Goal: Information Seeking & Learning: Learn about a topic

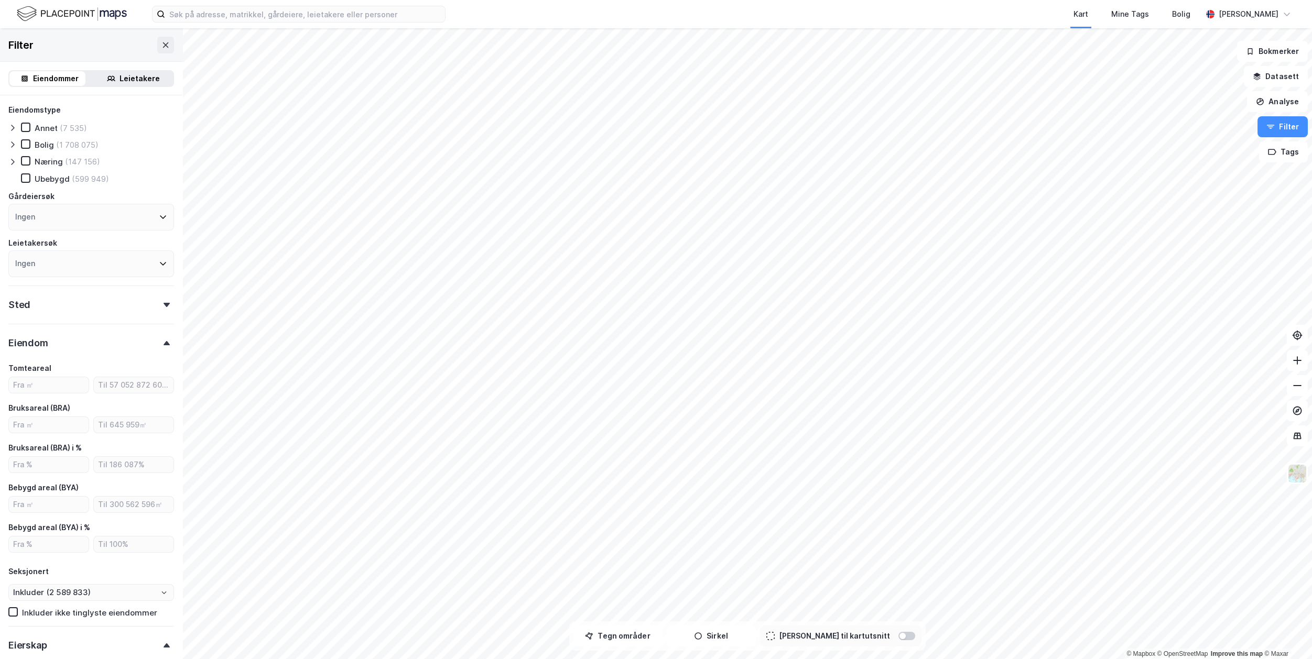
scroll to position [262, 0]
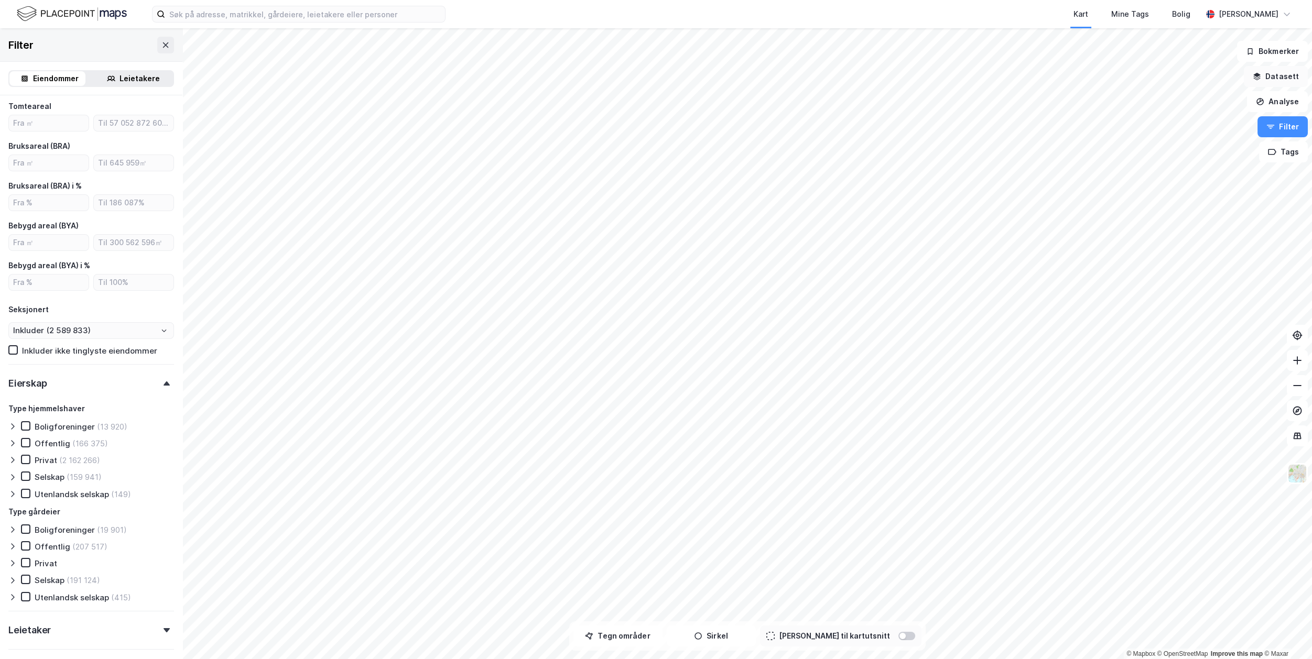
click at [1276, 76] on button "Datasett" at bounding box center [1276, 76] width 64 height 21
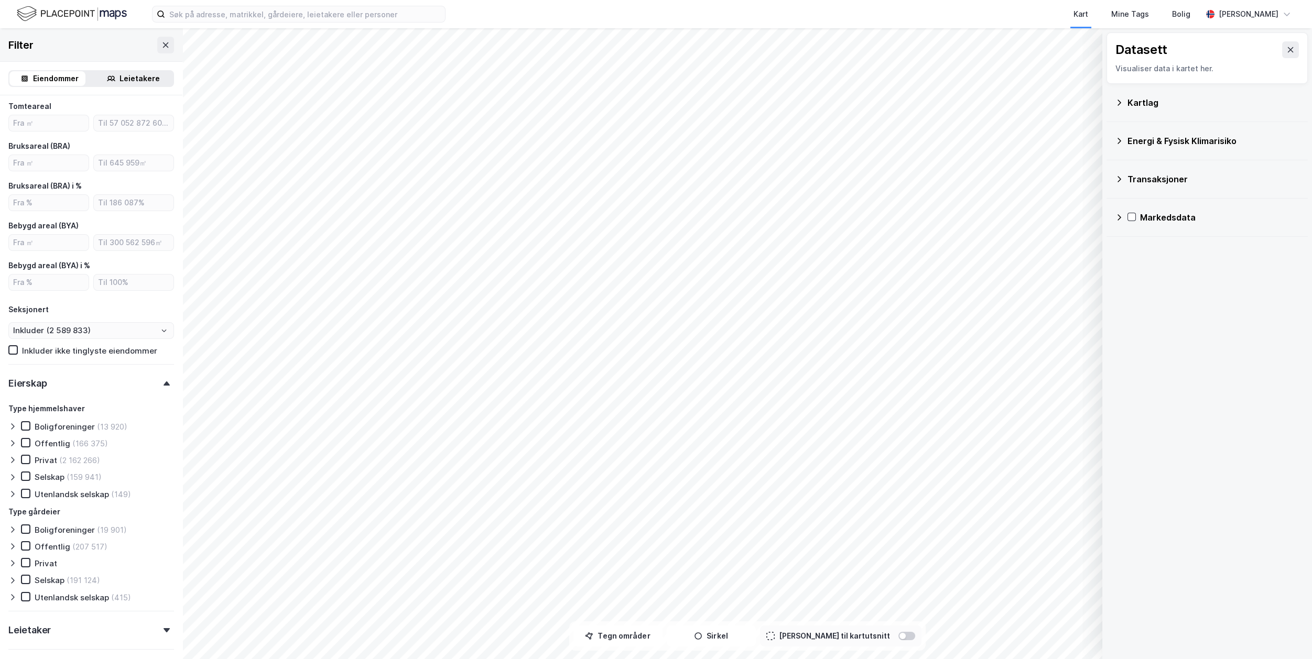
click at [1120, 103] on icon at bounding box center [1119, 103] width 8 height 8
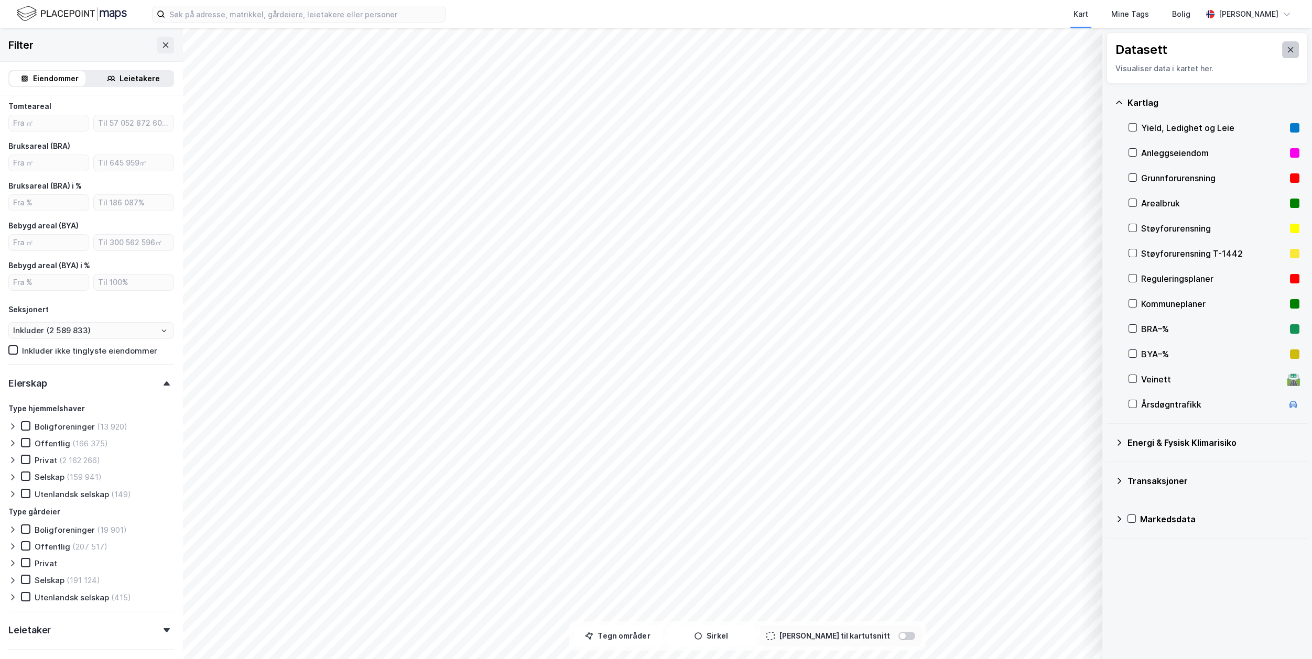
click at [1286, 48] on icon at bounding box center [1290, 50] width 8 height 8
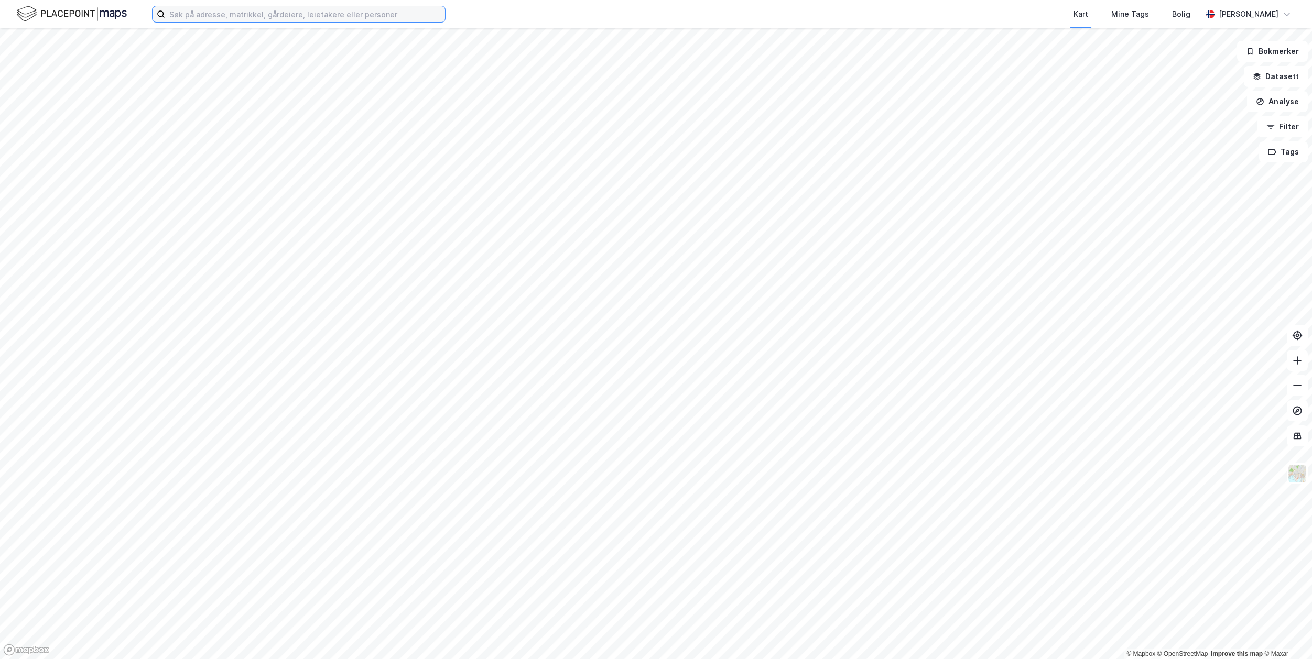
click at [277, 11] on input at bounding box center [305, 14] width 280 height 16
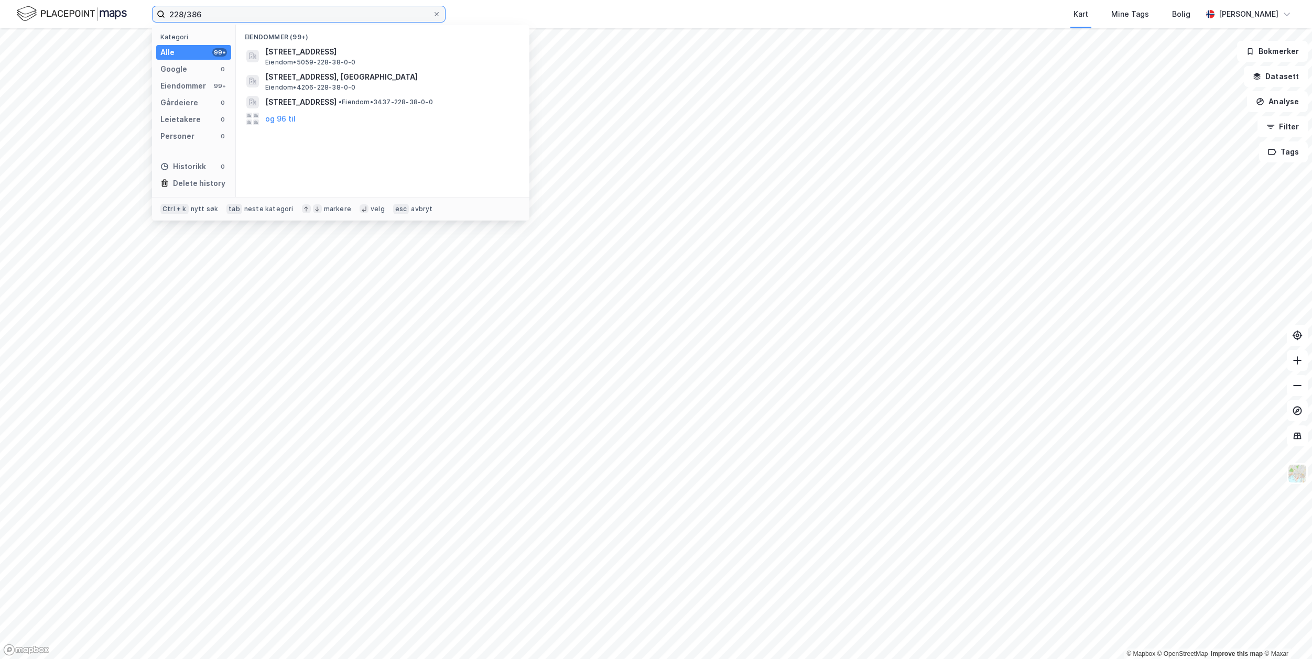
type input "228/386"
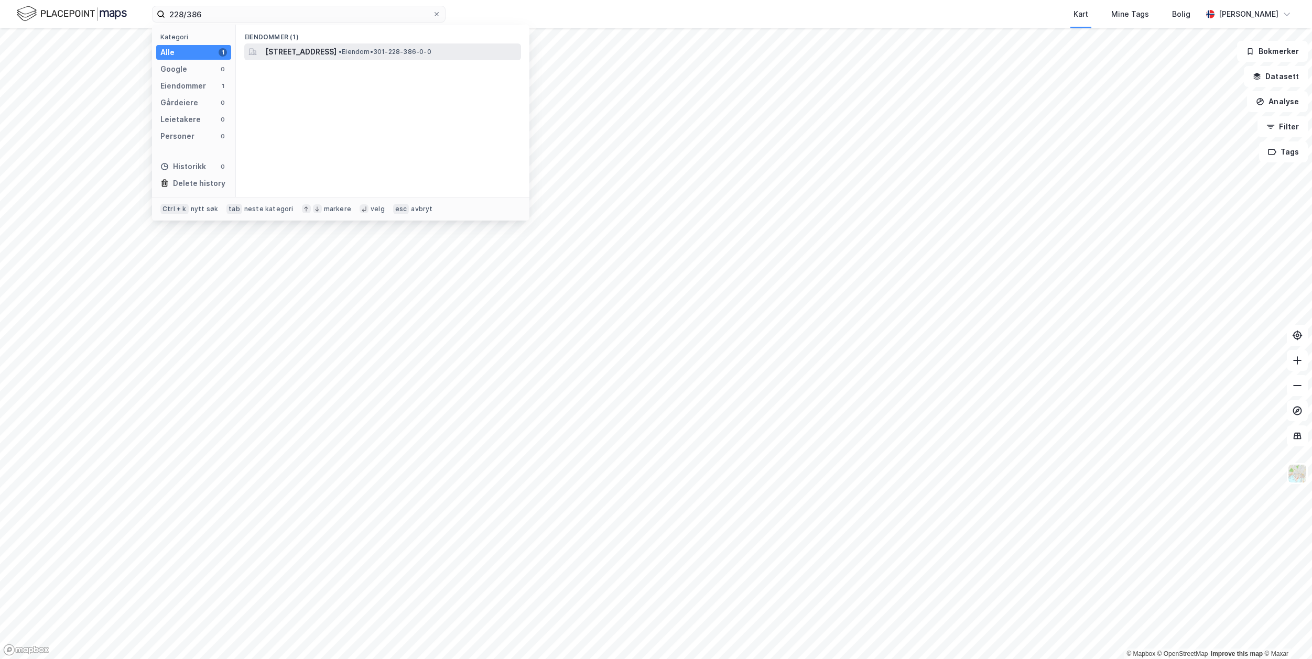
click at [342, 51] on span "•" at bounding box center [340, 52] width 3 height 8
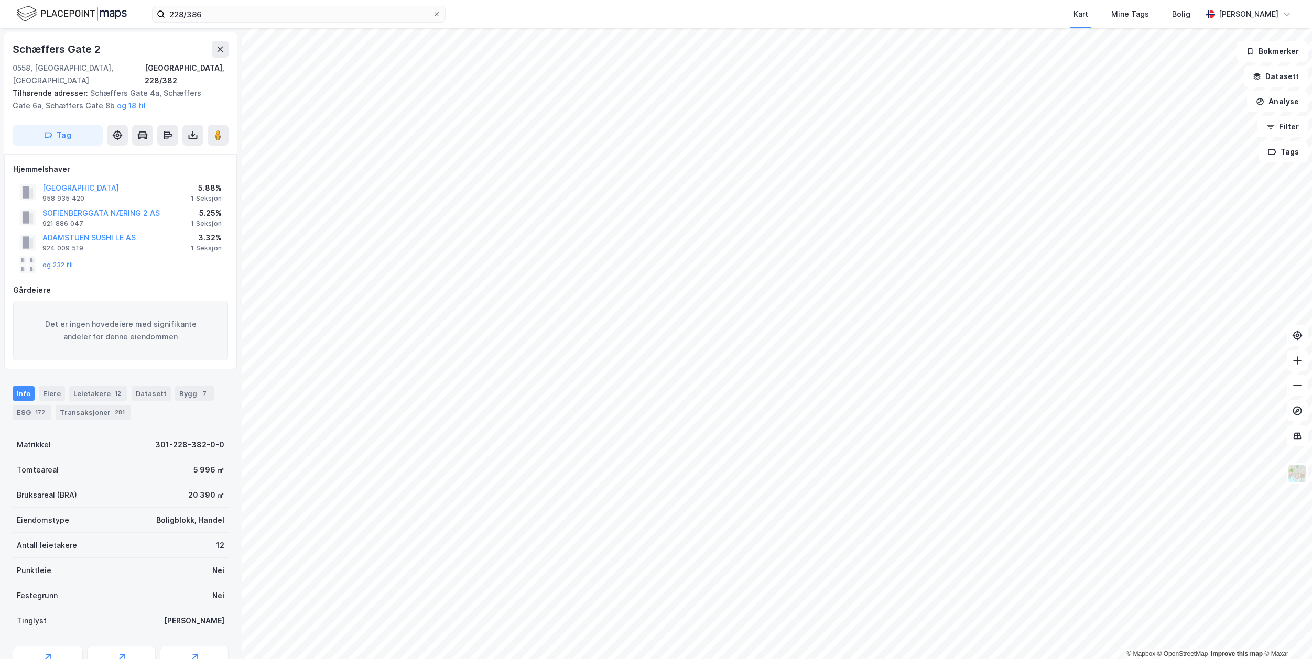
click at [100, 48] on div "Schæffers Gate 2" at bounding box center [58, 49] width 90 height 17
drag, startPoint x: 97, startPoint y: 48, endPoint x: 9, endPoint y: 48, distance: 88.0
click at [9, 48] on div "Schæffers Gate 2 0558, [GEOGRAPHIC_DATA], [GEOGRAPHIC_DATA], 228/382 Tilhørende…" at bounding box center [120, 93] width 233 height 122
copy div "Schæffers Gate 2"
click at [1288, 103] on button "Analyse" at bounding box center [1277, 101] width 61 height 21
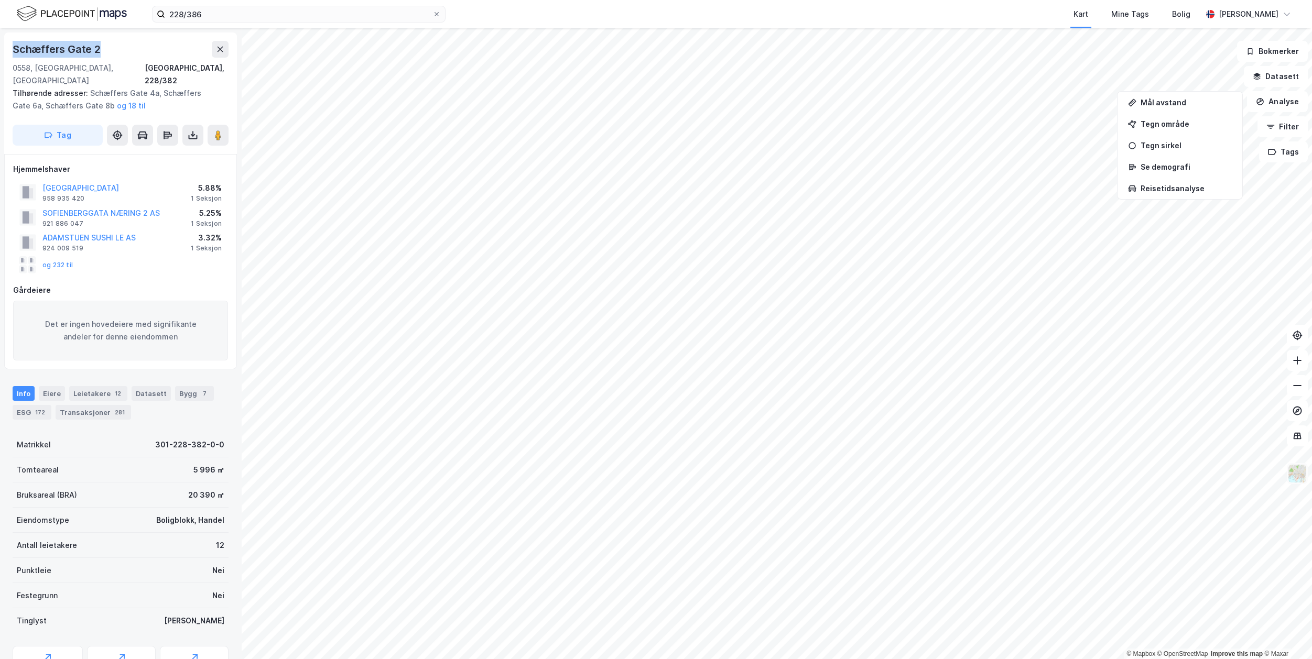
click at [1301, 475] on img at bounding box center [1297, 474] width 20 height 20
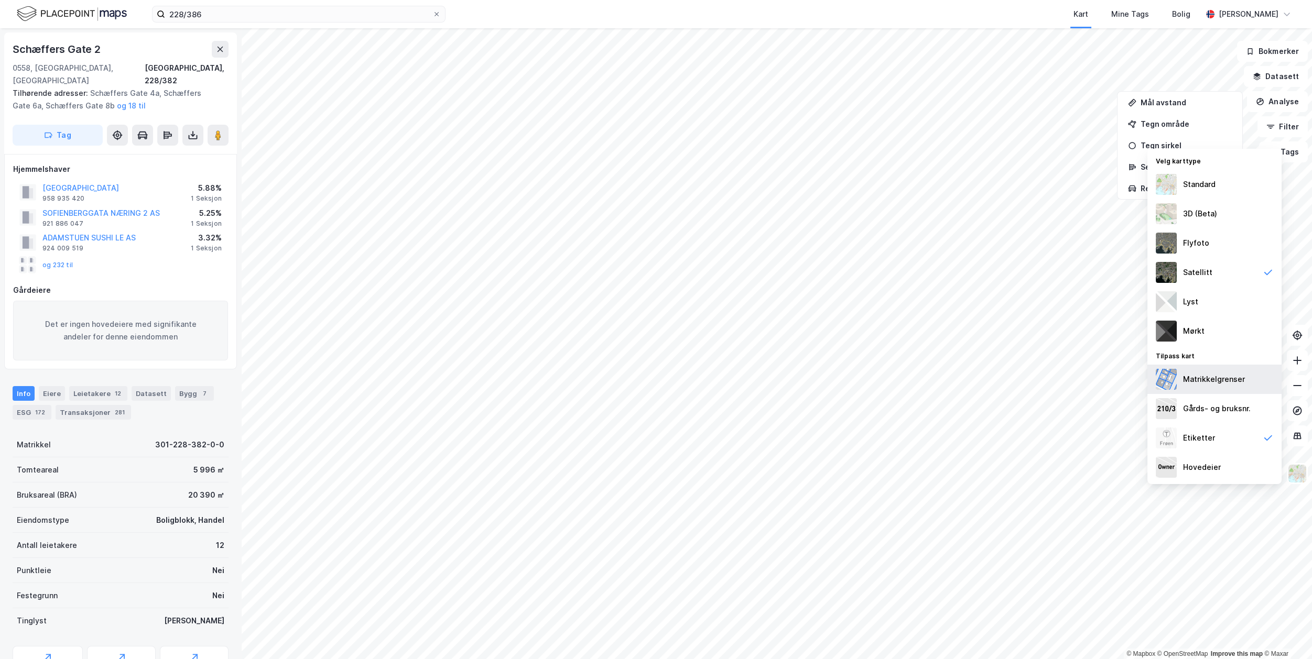
click at [1231, 379] on div "Matrikkelgrenser" at bounding box center [1214, 379] width 62 height 13
click at [1212, 245] on div "Flyfoto" at bounding box center [1214, 242] width 134 height 29
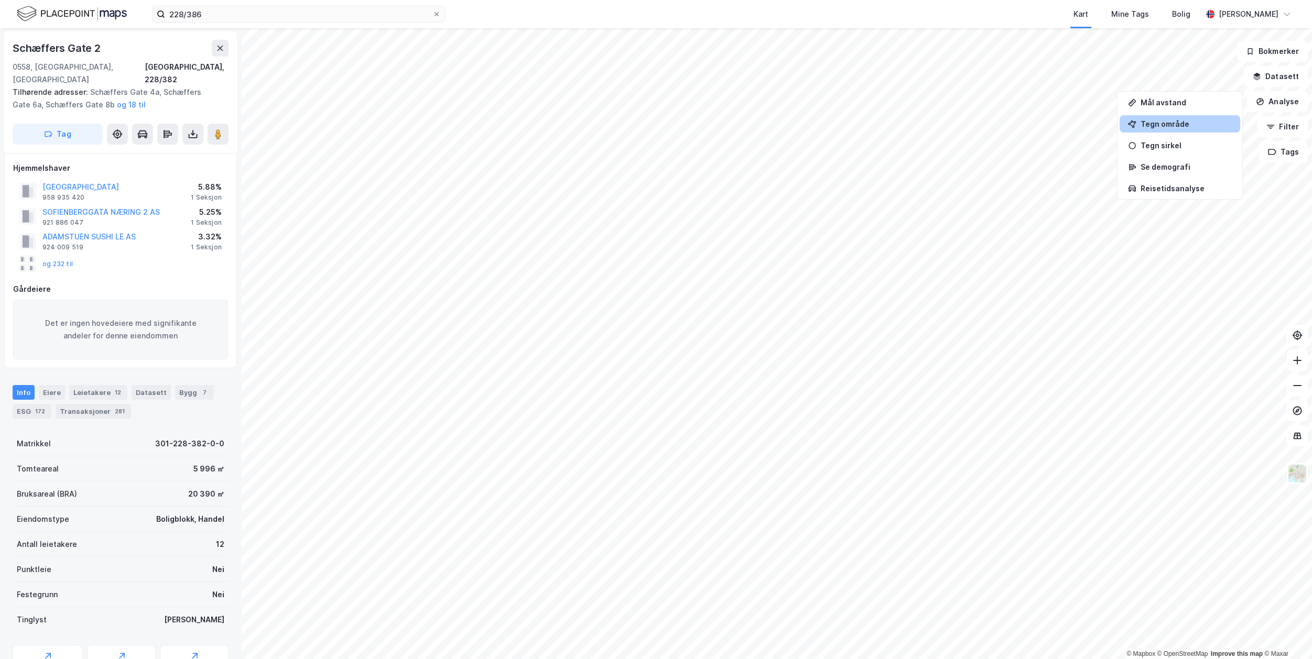
click at [1162, 125] on div "Tegn område" at bounding box center [1185, 123] width 91 height 9
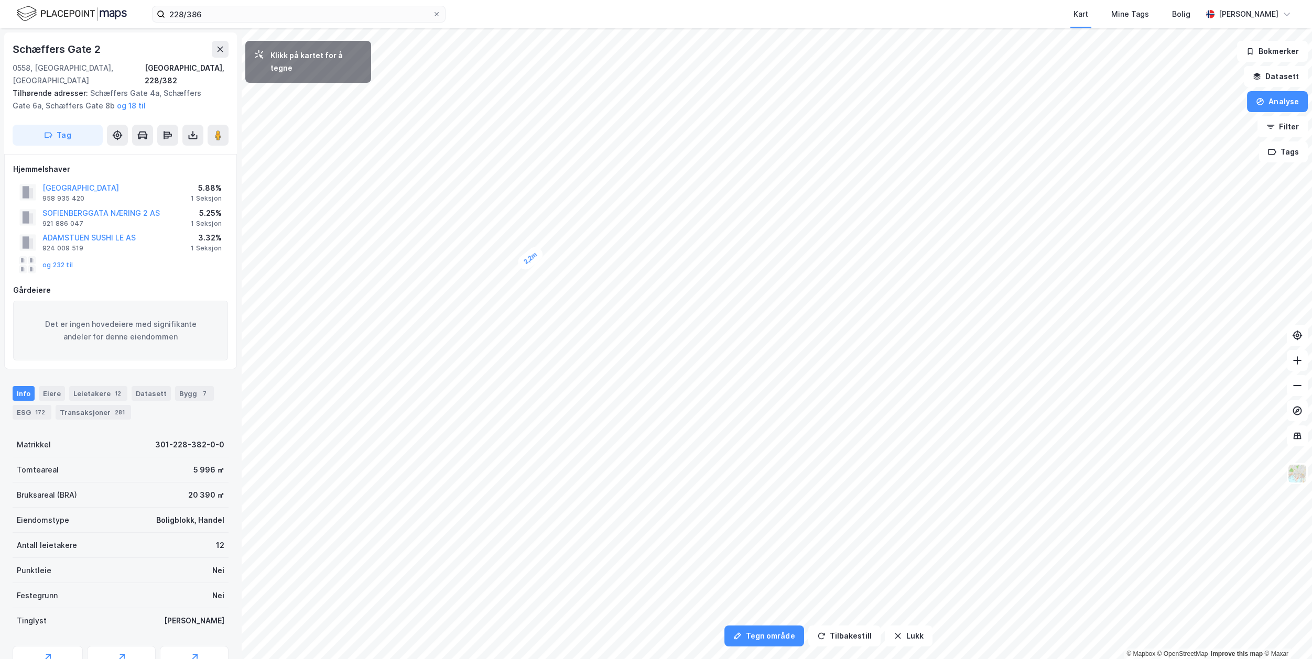
drag, startPoint x: 530, startPoint y: 296, endPoint x: 528, endPoint y: 260, distance: 35.7
click at [528, 260] on div "2,2m" at bounding box center [530, 258] width 30 height 28
click at [862, 635] on button "Tilbakestill" at bounding box center [844, 636] width 72 height 21
click at [768, 638] on button "Tegn område" at bounding box center [764, 636] width 80 height 21
click at [844, 634] on button "Tilbakestill" at bounding box center [844, 636] width 72 height 21
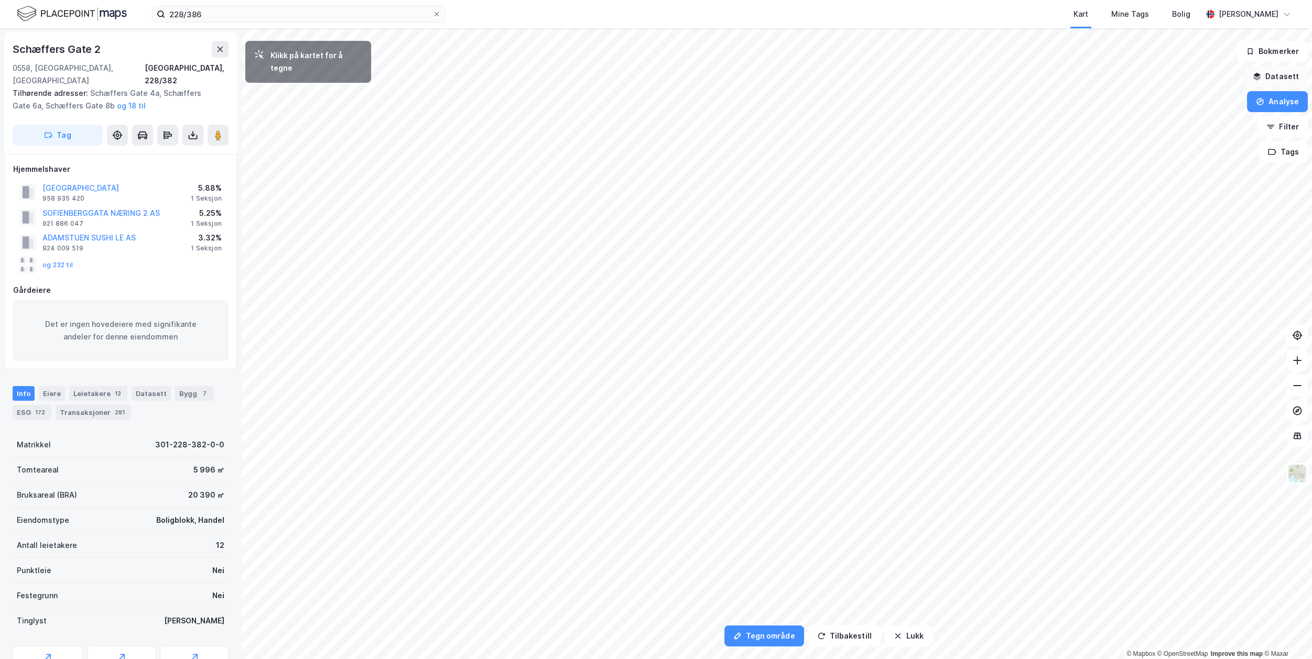
click at [1288, 77] on button "Datasett" at bounding box center [1276, 76] width 64 height 21
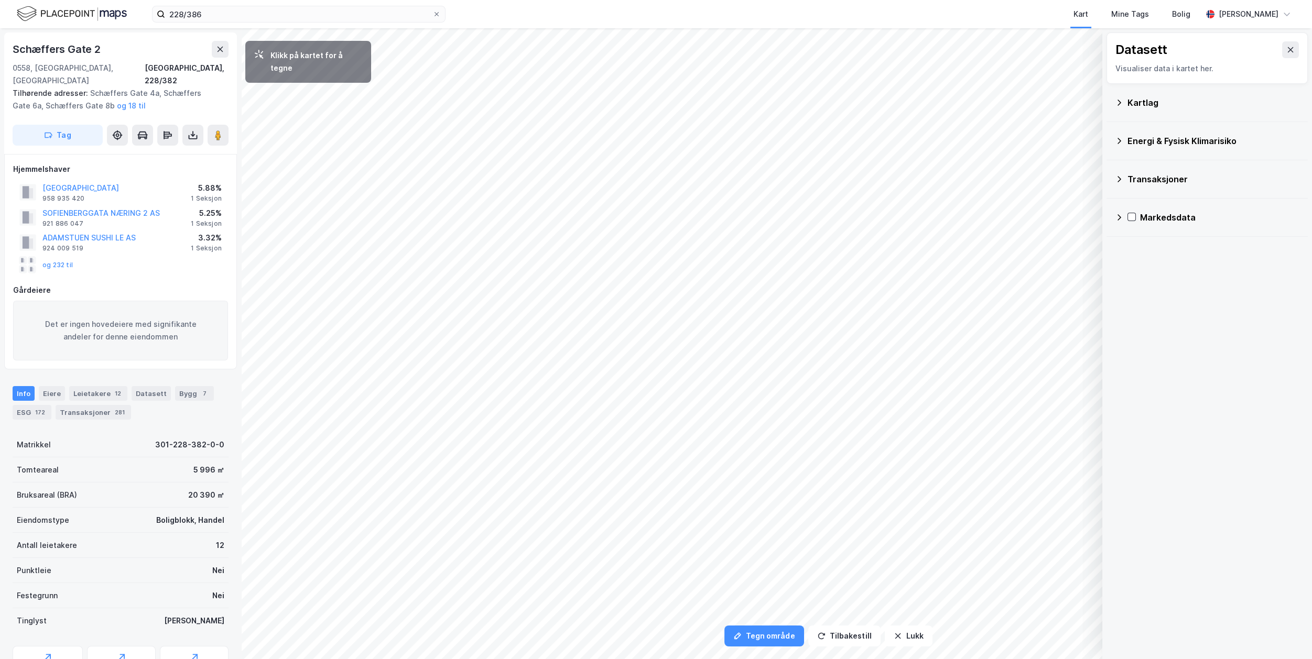
click at [1118, 102] on icon at bounding box center [1119, 103] width 8 height 8
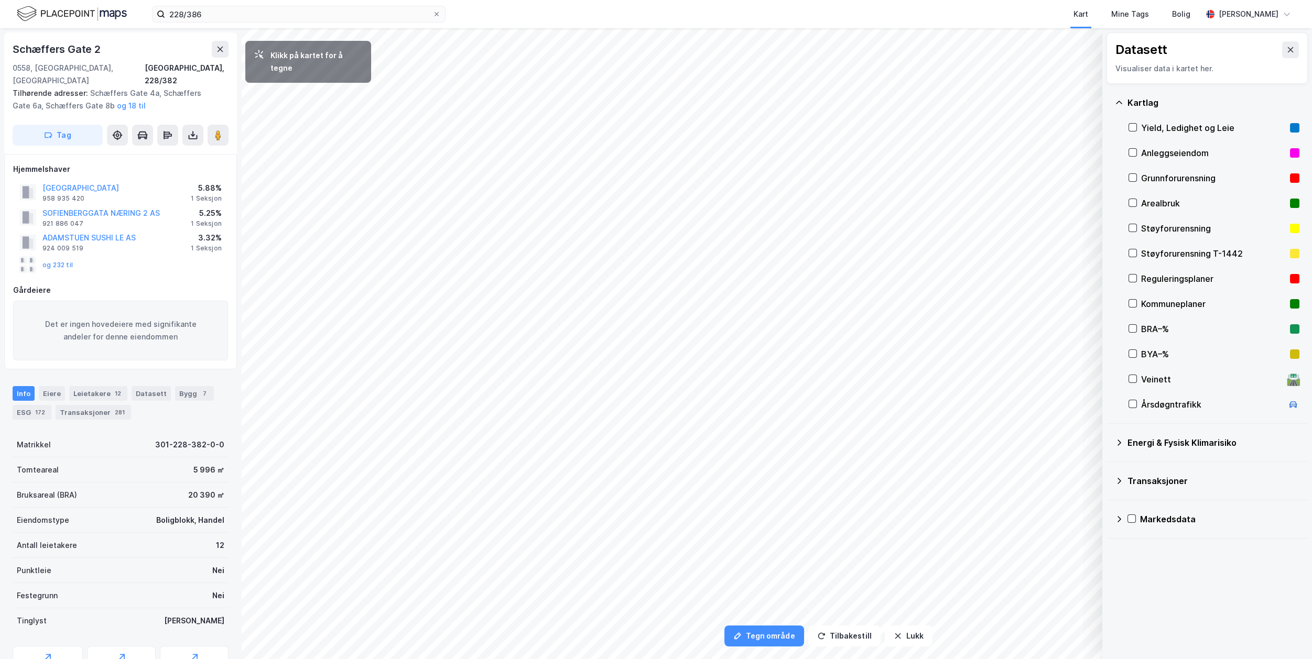
click at [1119, 481] on icon at bounding box center [1119, 481] width 8 height 8
click at [1118, 479] on icon at bounding box center [1119, 481] width 6 height 4
click at [1118, 520] on icon at bounding box center [1119, 519] width 8 height 8
click at [1147, 546] on icon at bounding box center [1144, 543] width 7 height 7
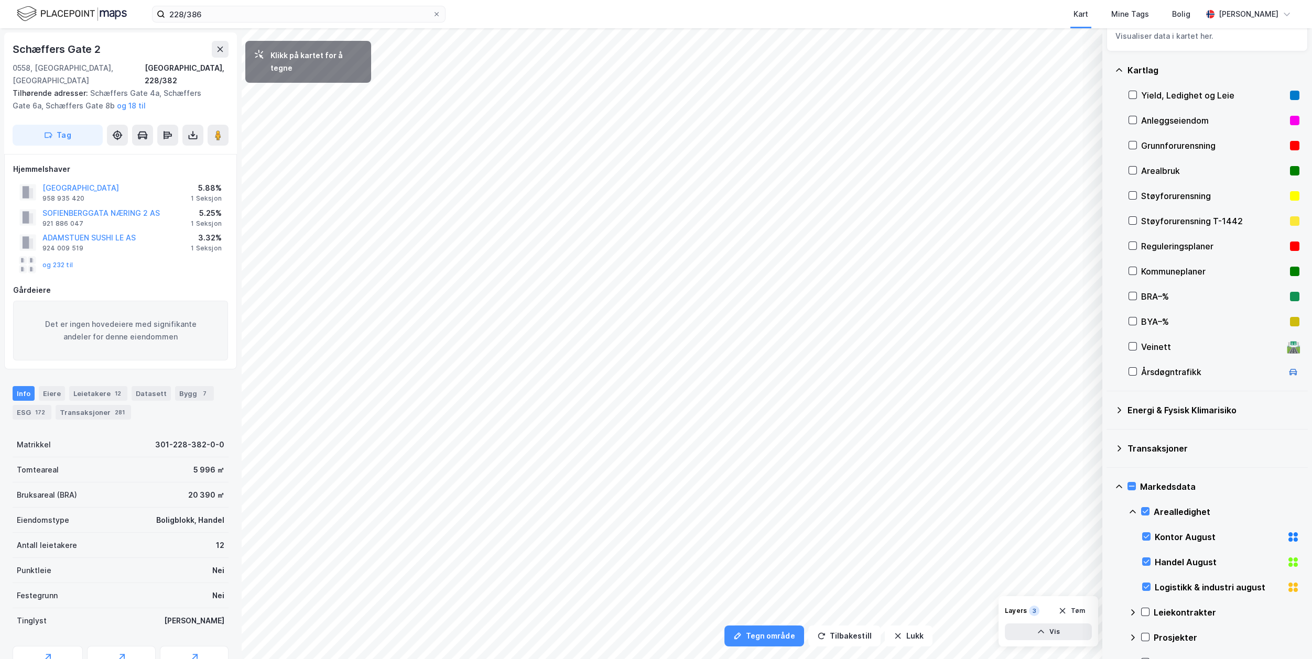
scroll to position [59, 0]
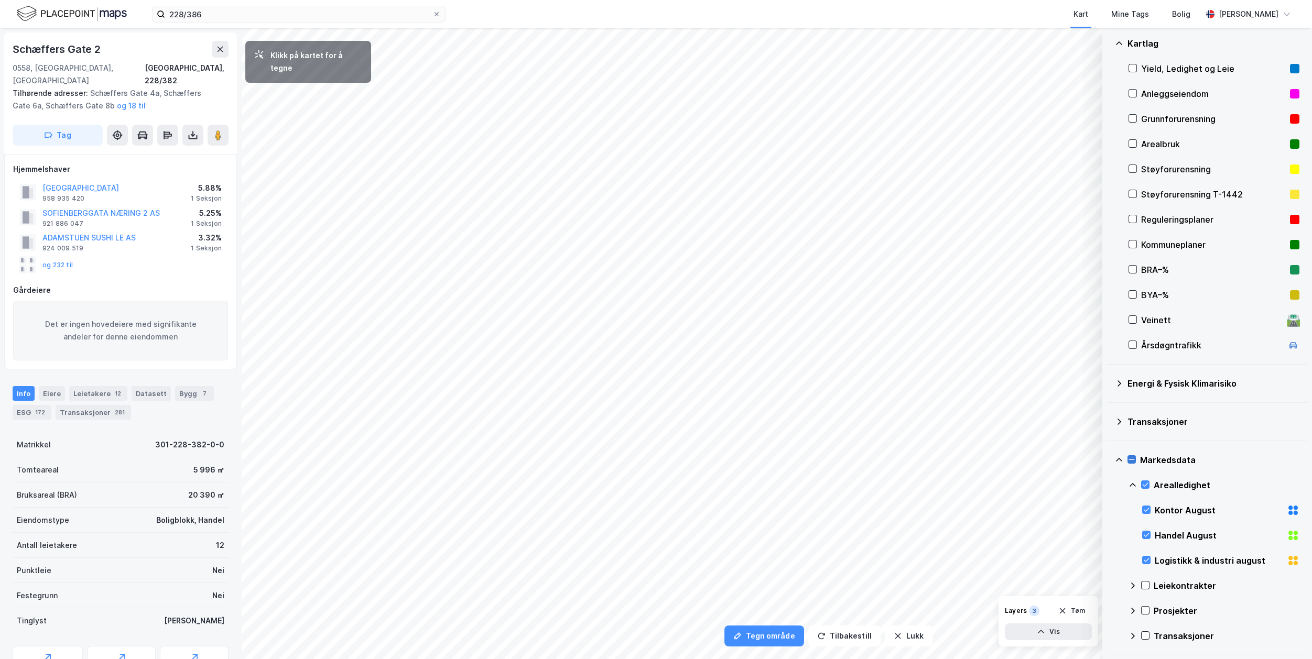
click at [1130, 460] on icon at bounding box center [1131, 459] width 7 height 7
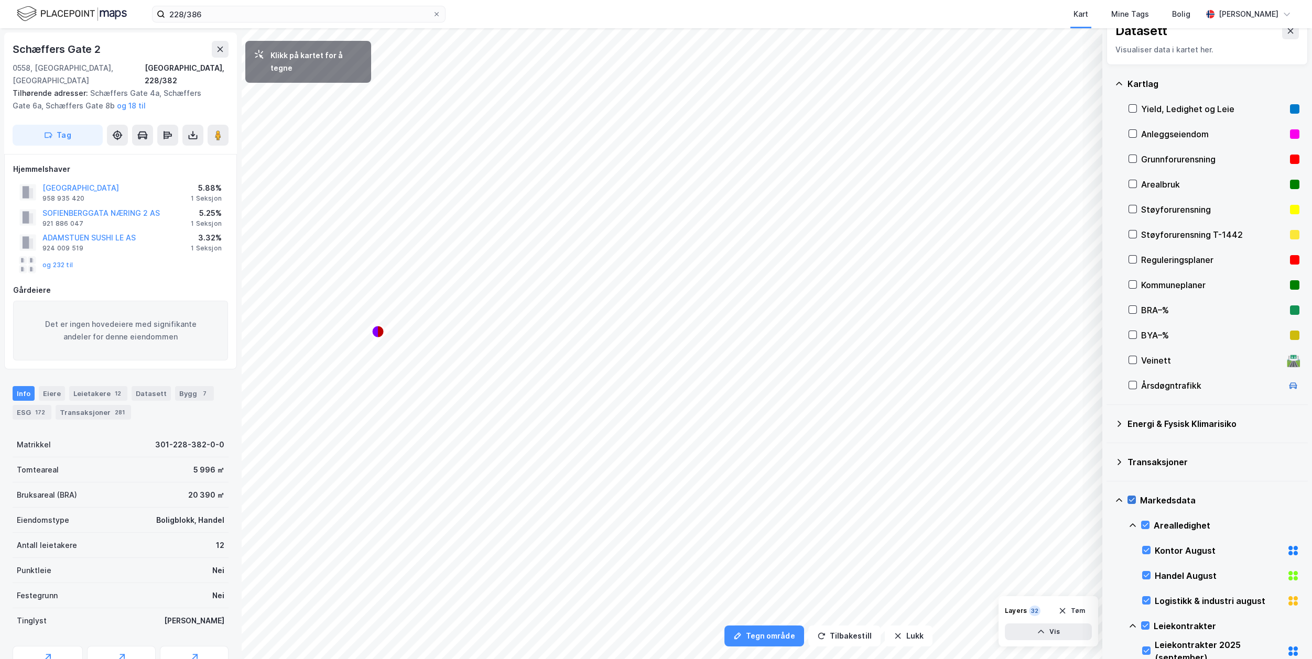
scroll to position [0, 0]
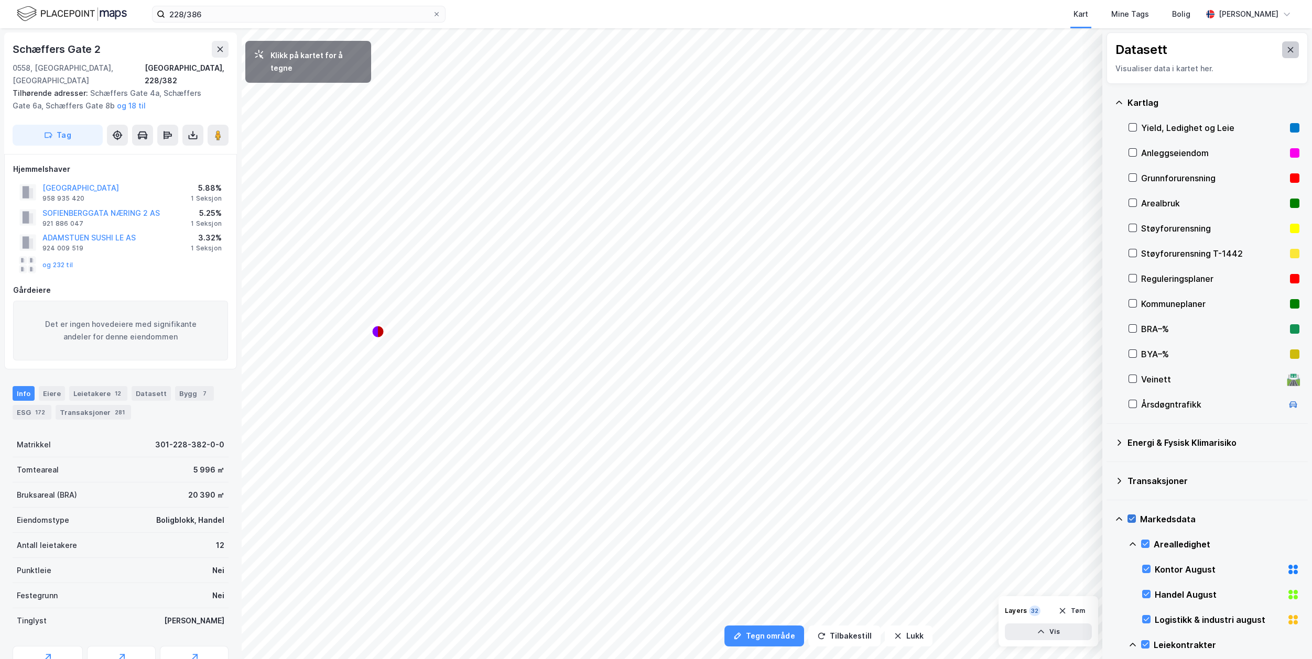
click at [1286, 50] on icon at bounding box center [1290, 50] width 8 height 8
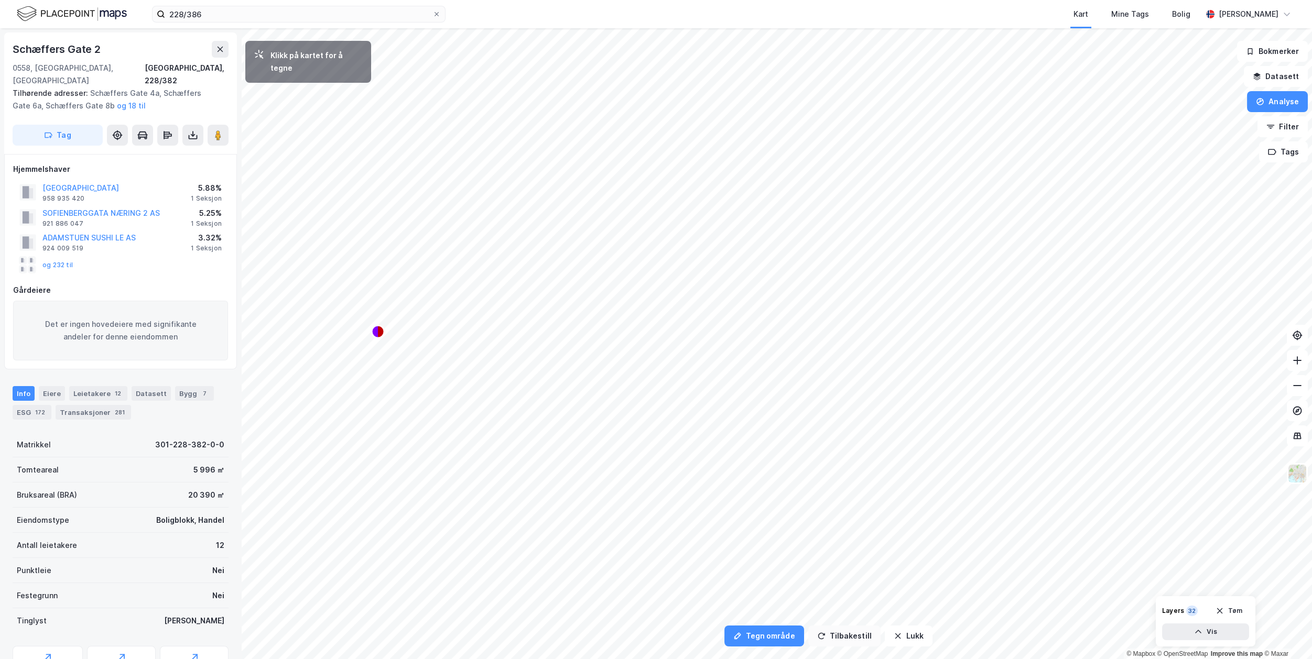
click at [852, 638] on button "Tilbakestill" at bounding box center [844, 636] width 72 height 21
click at [1211, 636] on button "Vis" at bounding box center [1205, 632] width 87 height 17
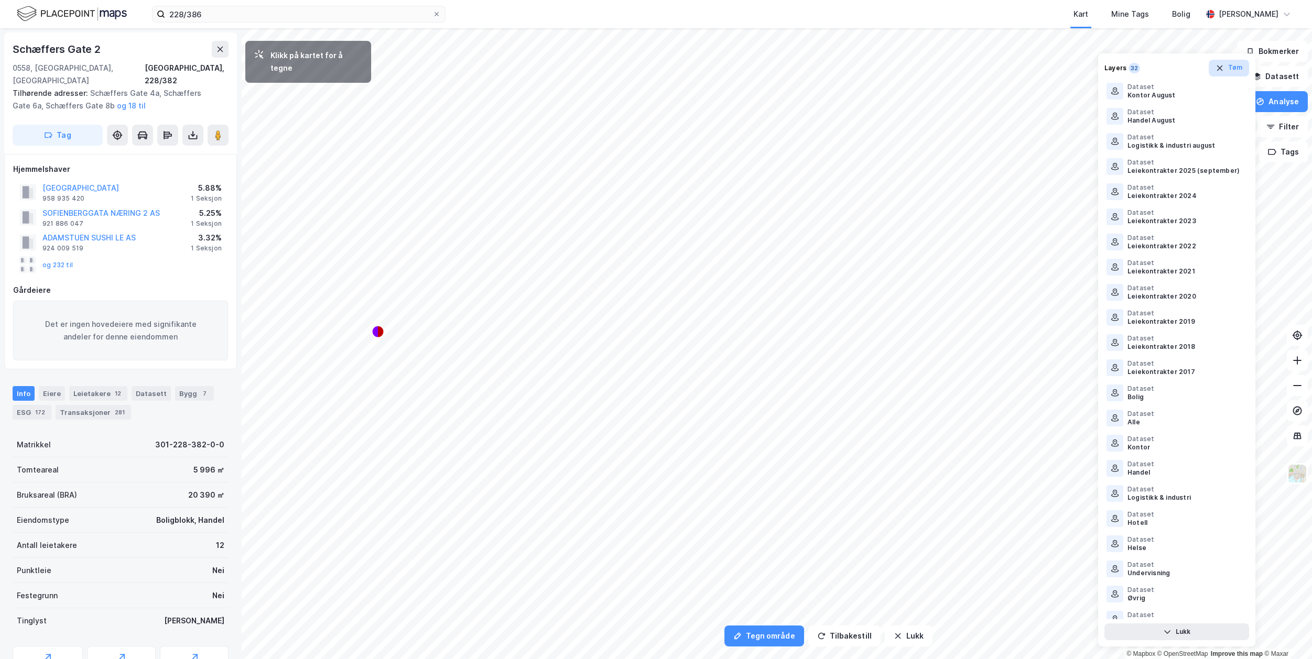
click at [1223, 64] on icon "button" at bounding box center [1219, 68] width 8 height 8
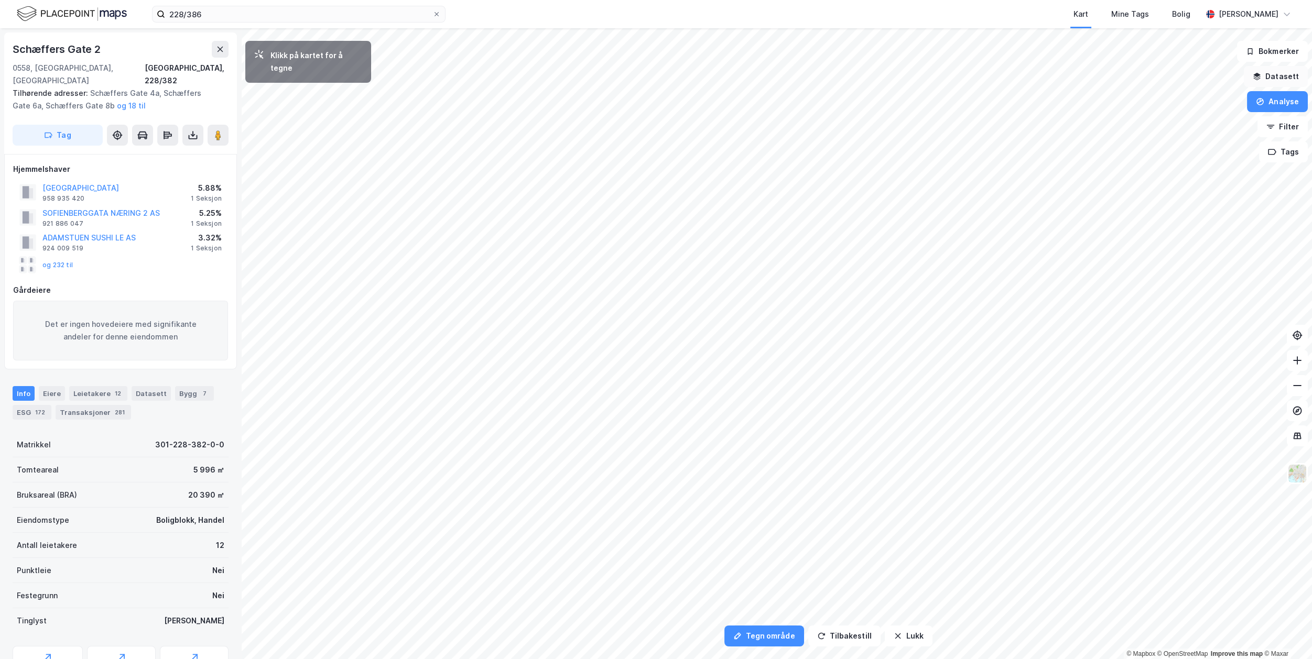
click at [1283, 75] on button "Datasett" at bounding box center [1276, 76] width 64 height 21
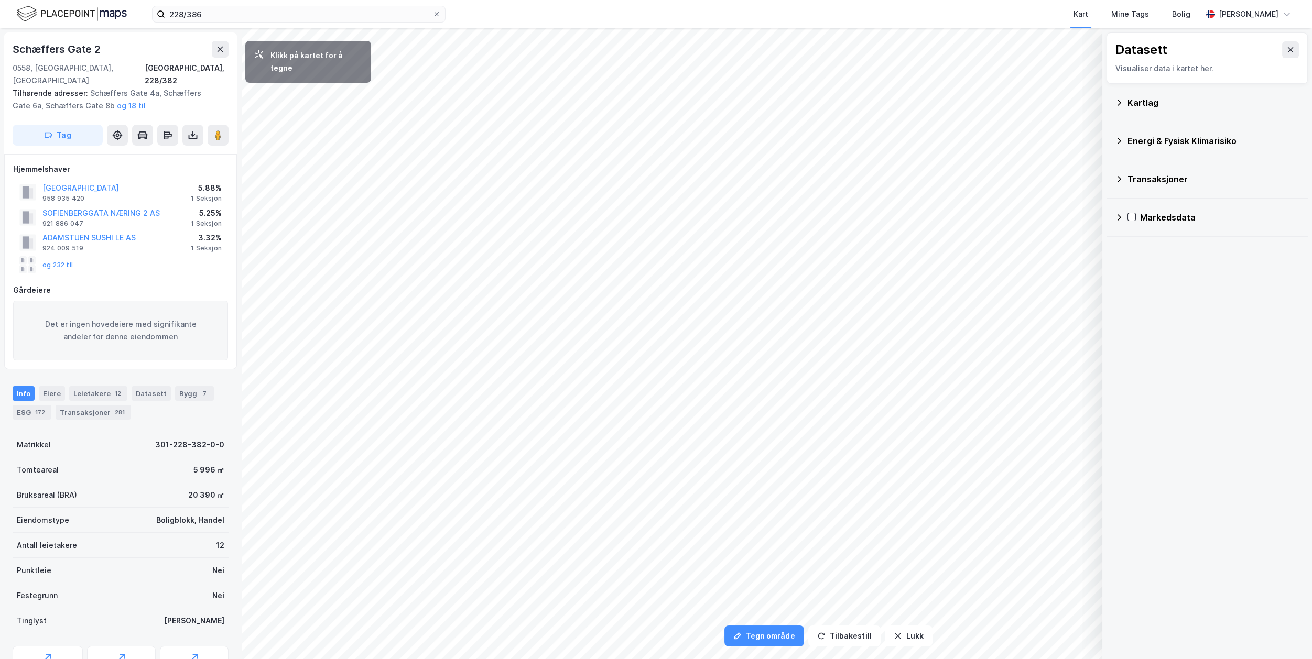
click at [1117, 103] on icon at bounding box center [1119, 103] width 8 height 8
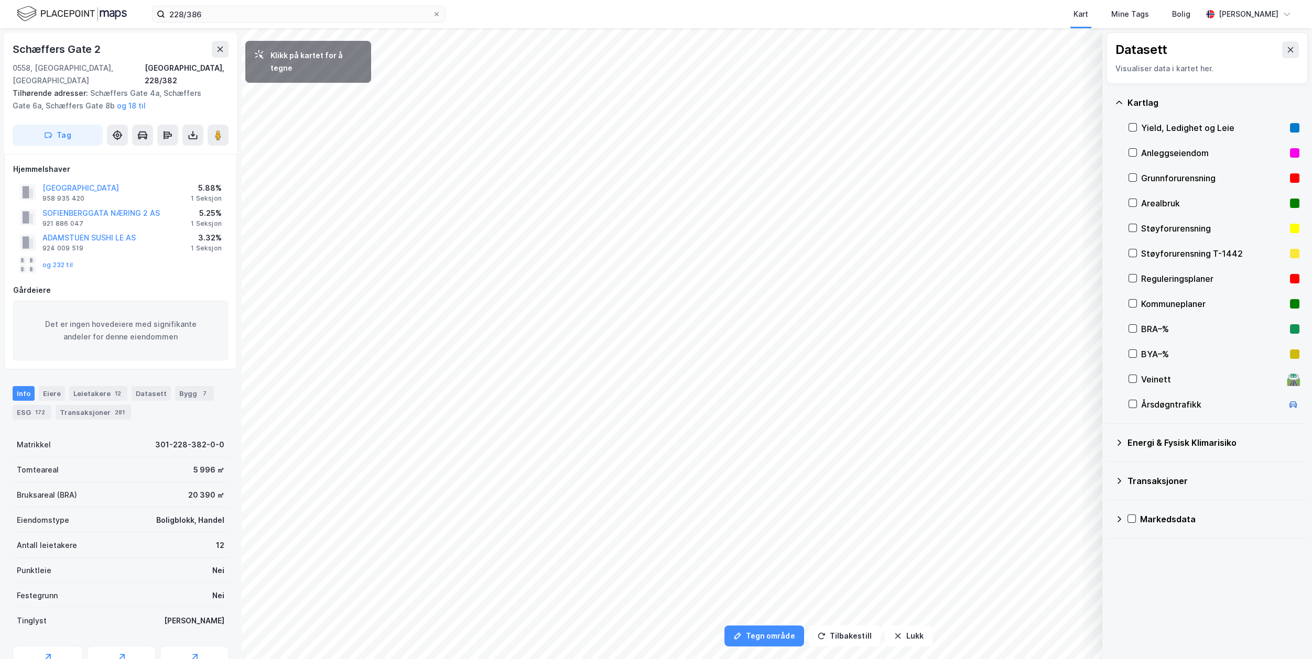
click at [1117, 103] on icon at bounding box center [1119, 102] width 6 height 3
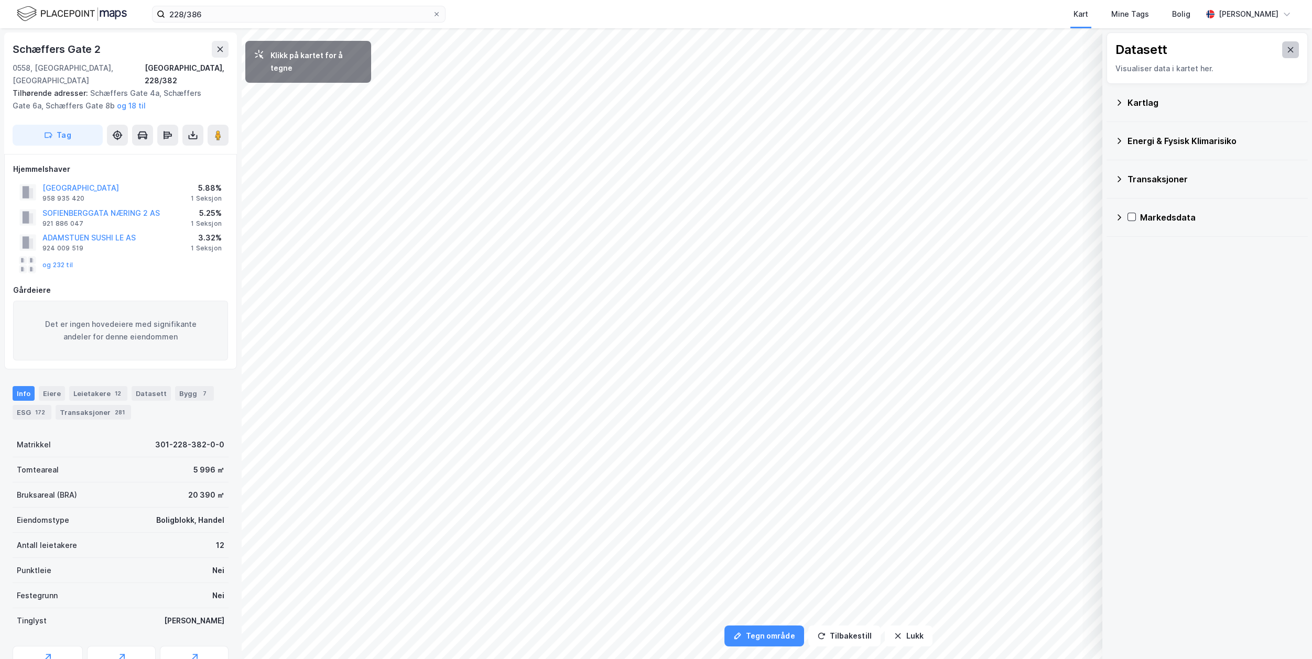
click at [1286, 51] on icon at bounding box center [1290, 50] width 8 height 8
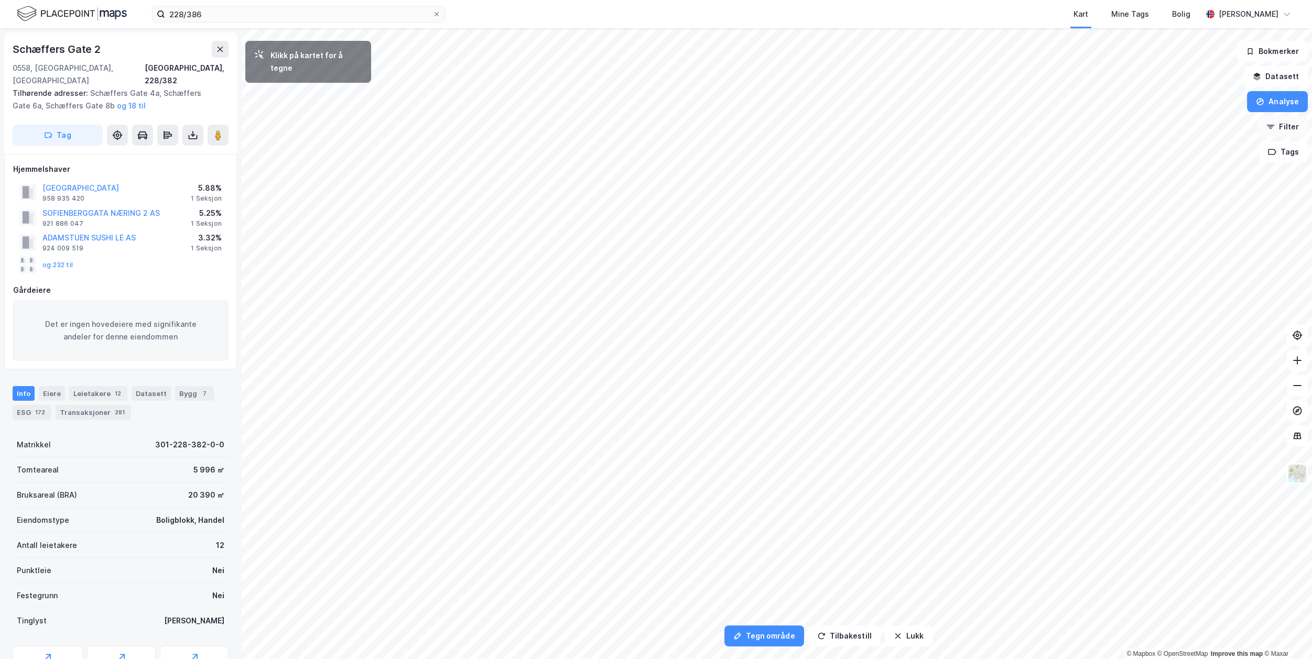
click at [1288, 129] on button "Filter" at bounding box center [1282, 126] width 50 height 21
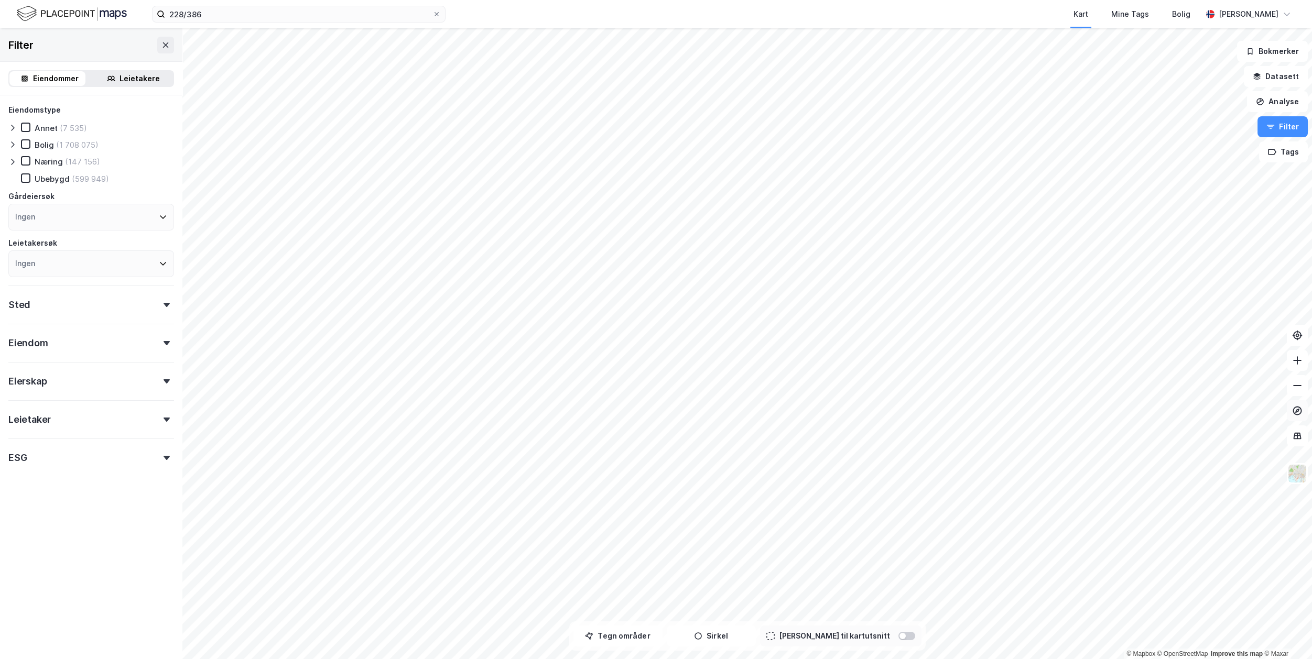
click at [1287, 417] on div "© Mapbox © OpenStreetMap Improve this map © Maxar Filter Eiendommer Leietakere …" at bounding box center [656, 343] width 1312 height 631
click at [1279, 153] on button "Tags" at bounding box center [1283, 151] width 49 height 21
click at [1240, 158] on icon at bounding box center [1237, 159] width 8 height 8
click at [1276, 121] on button "Filter" at bounding box center [1282, 126] width 50 height 21
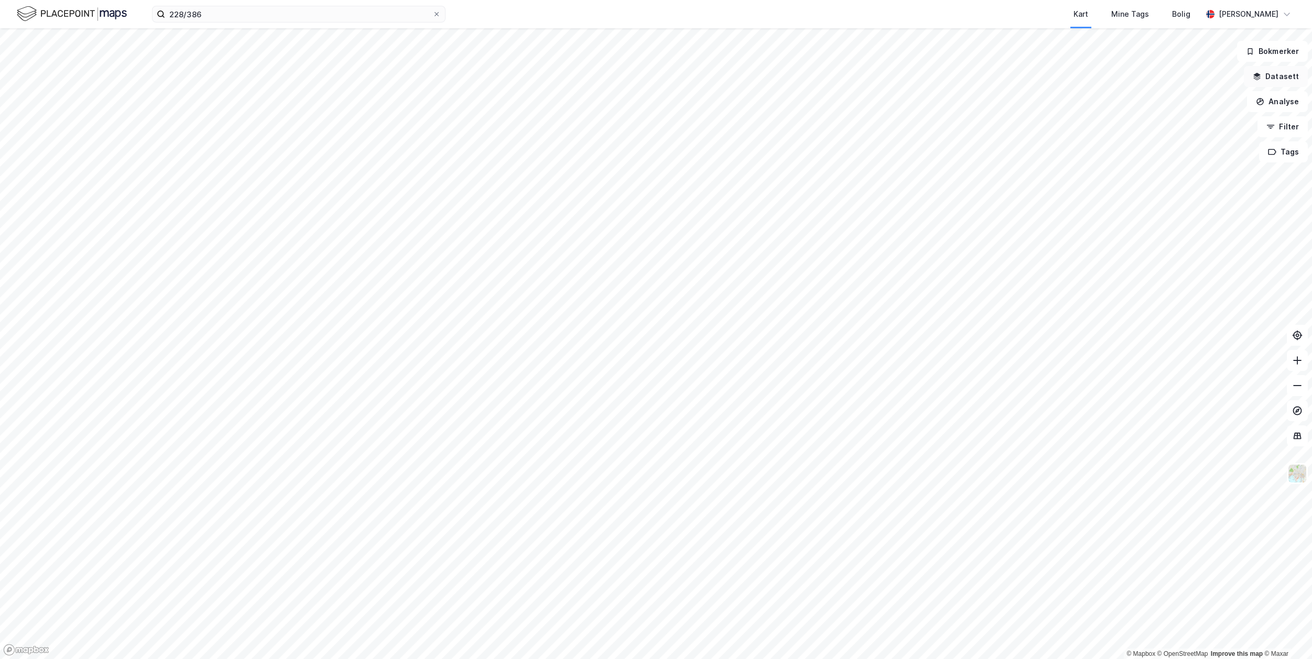
click at [1267, 69] on button "Datasett" at bounding box center [1276, 76] width 64 height 21
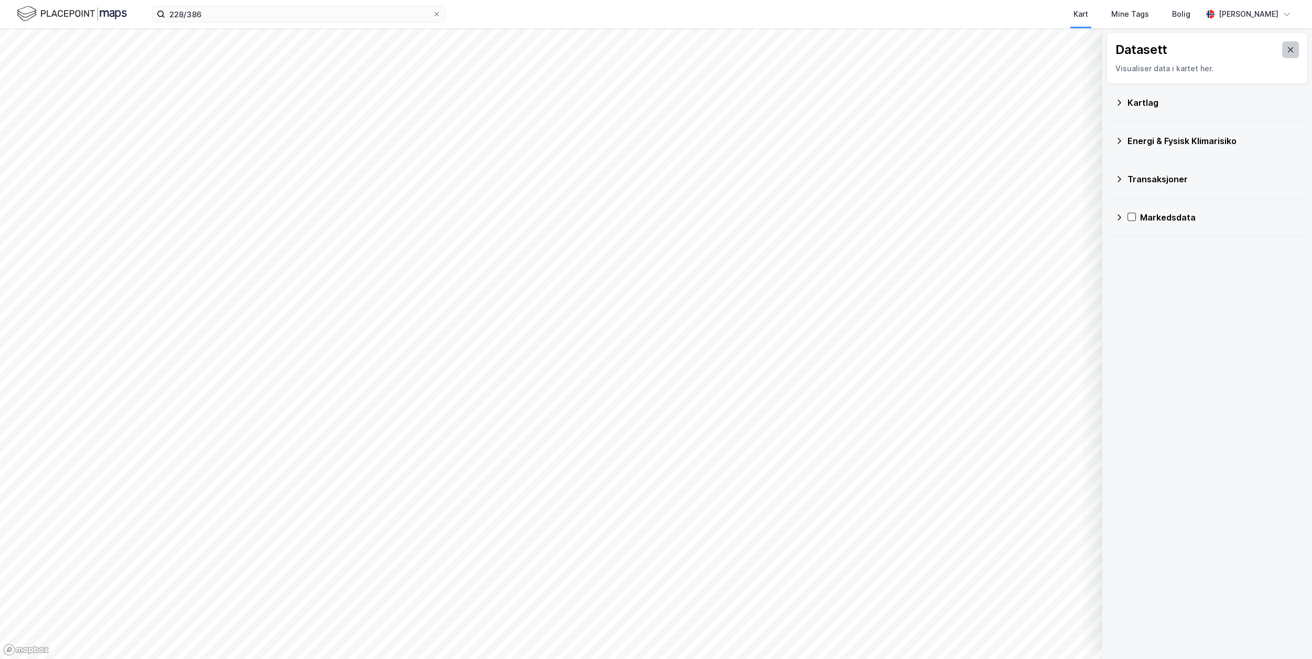
click at [1288, 49] on icon at bounding box center [1291, 49] width 6 height 5
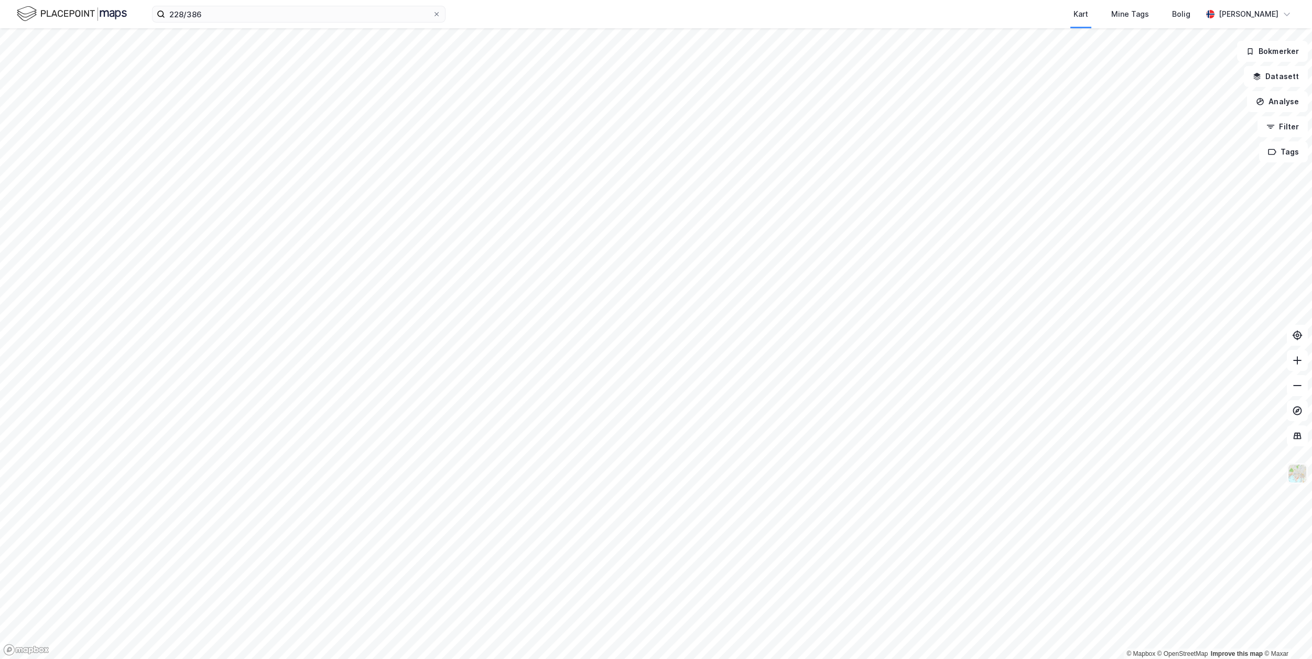
click at [1302, 474] on img at bounding box center [1297, 474] width 20 height 20
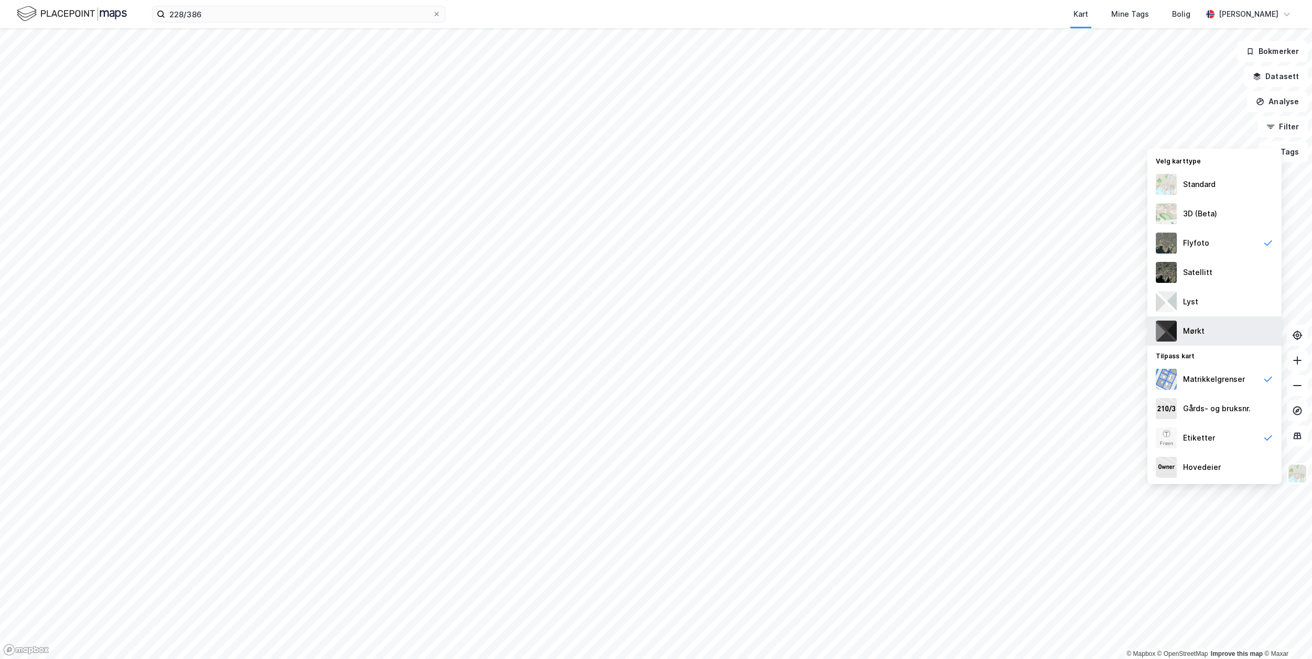
click at [1228, 332] on div "Mørkt" at bounding box center [1214, 331] width 134 height 29
click at [1228, 331] on div "Mørkt" at bounding box center [1214, 331] width 134 height 29
click at [1226, 306] on div "Lyst" at bounding box center [1214, 301] width 134 height 29
click at [1225, 275] on div "Satellitt" at bounding box center [1214, 272] width 134 height 29
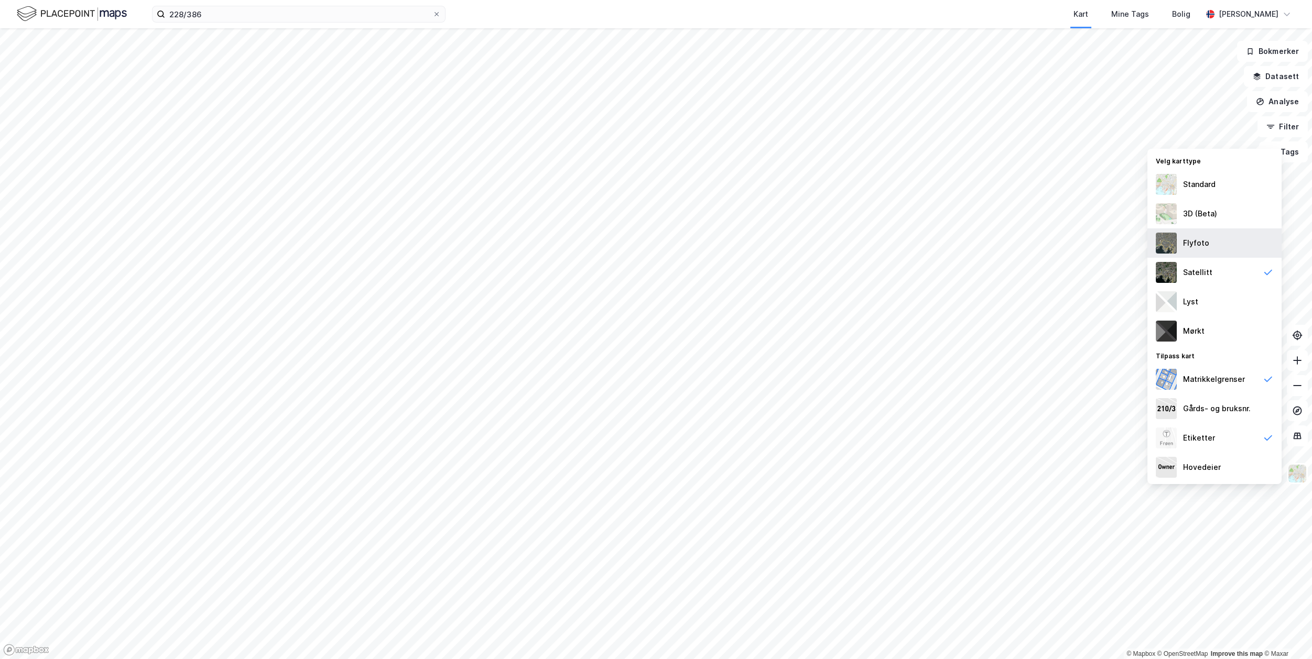
click at [1228, 244] on div "Flyfoto" at bounding box center [1214, 242] width 134 height 29
click at [1229, 215] on div "3D (Beta)" at bounding box center [1214, 213] width 134 height 29
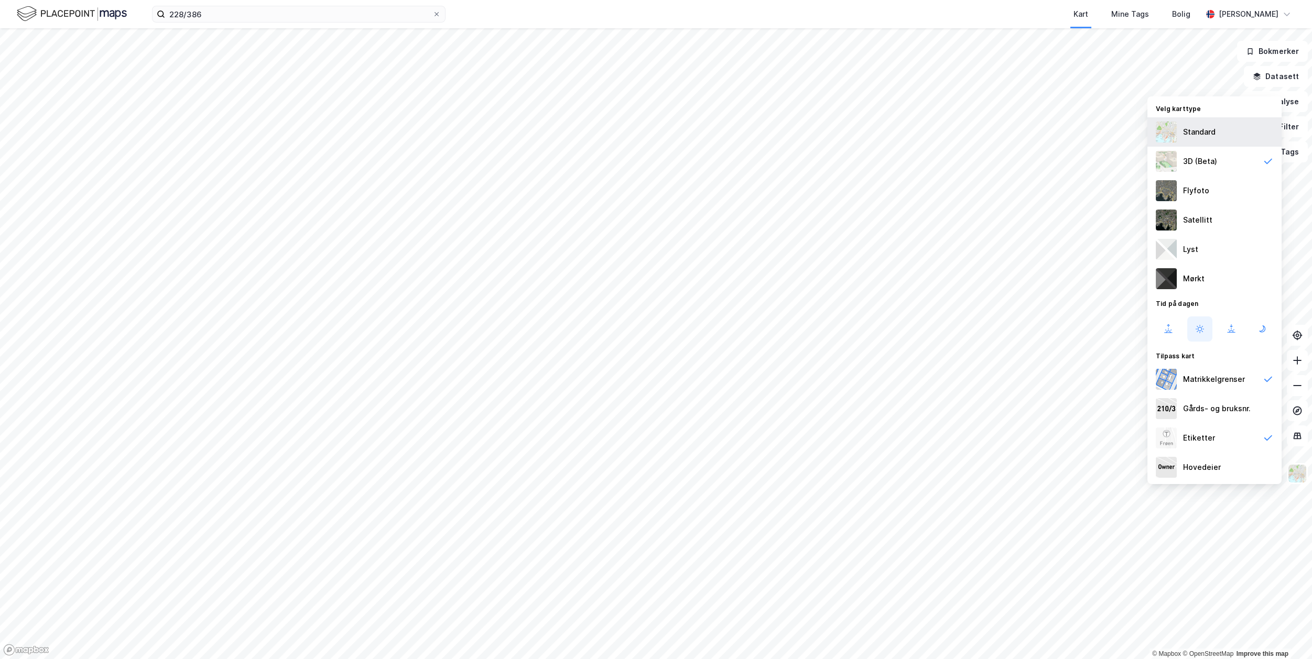
click at [1215, 133] on div "Standard" at bounding box center [1214, 131] width 134 height 29
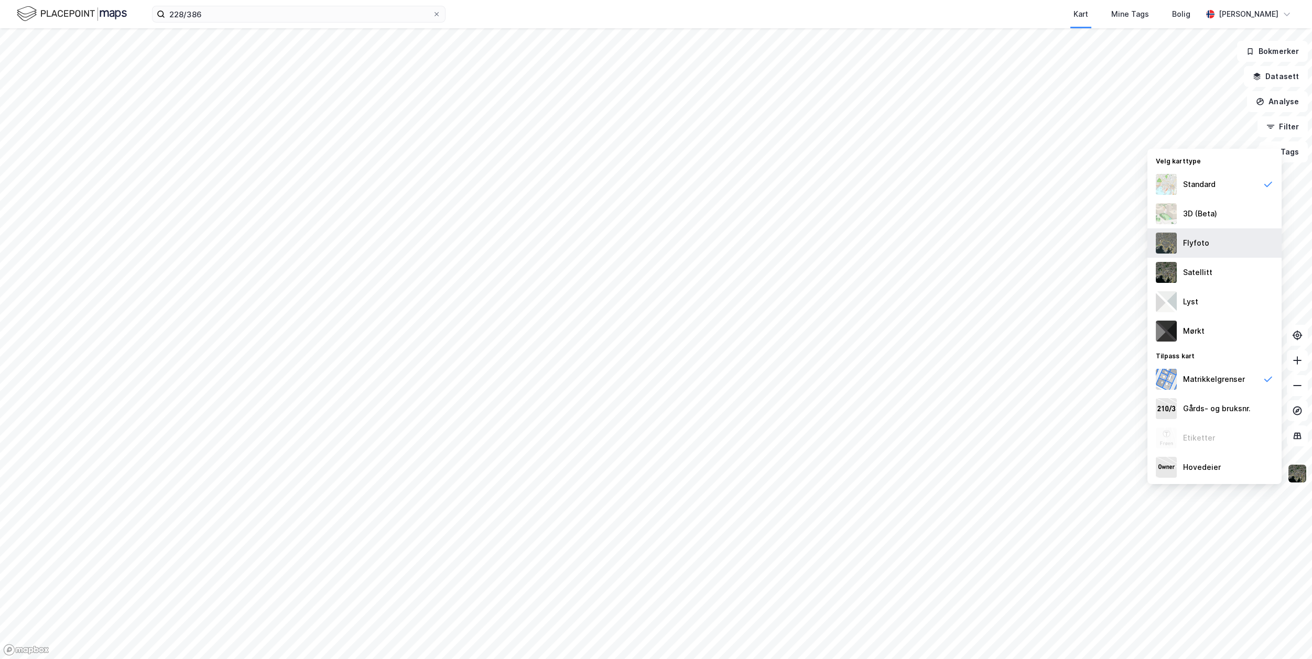
click at [1223, 234] on div "Flyfoto" at bounding box center [1214, 242] width 134 height 29
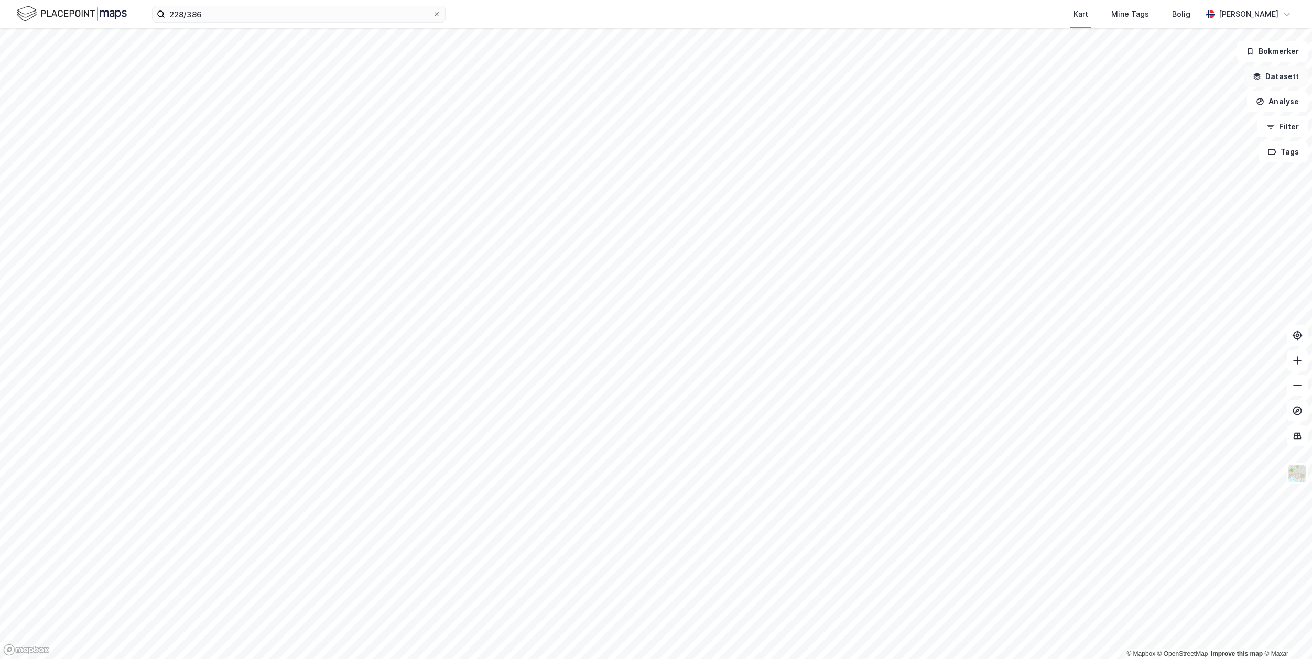
click at [1275, 71] on button "Datasett" at bounding box center [1276, 76] width 64 height 21
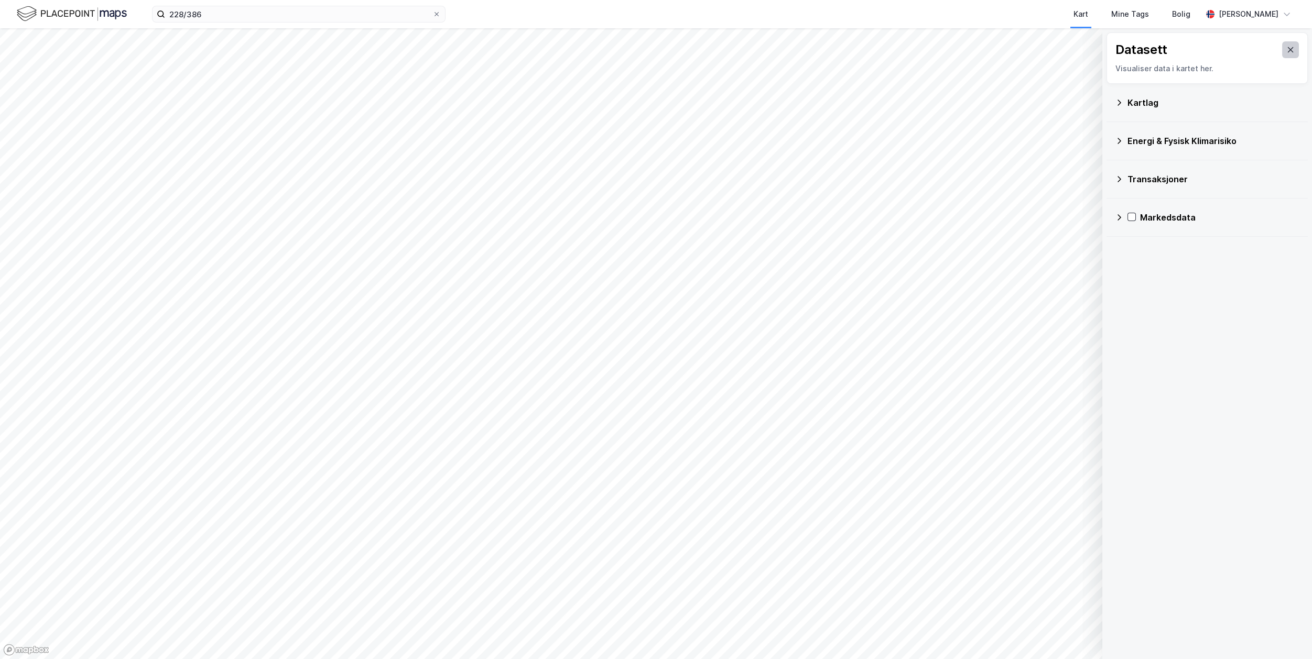
click at [1288, 51] on icon at bounding box center [1291, 49] width 6 height 5
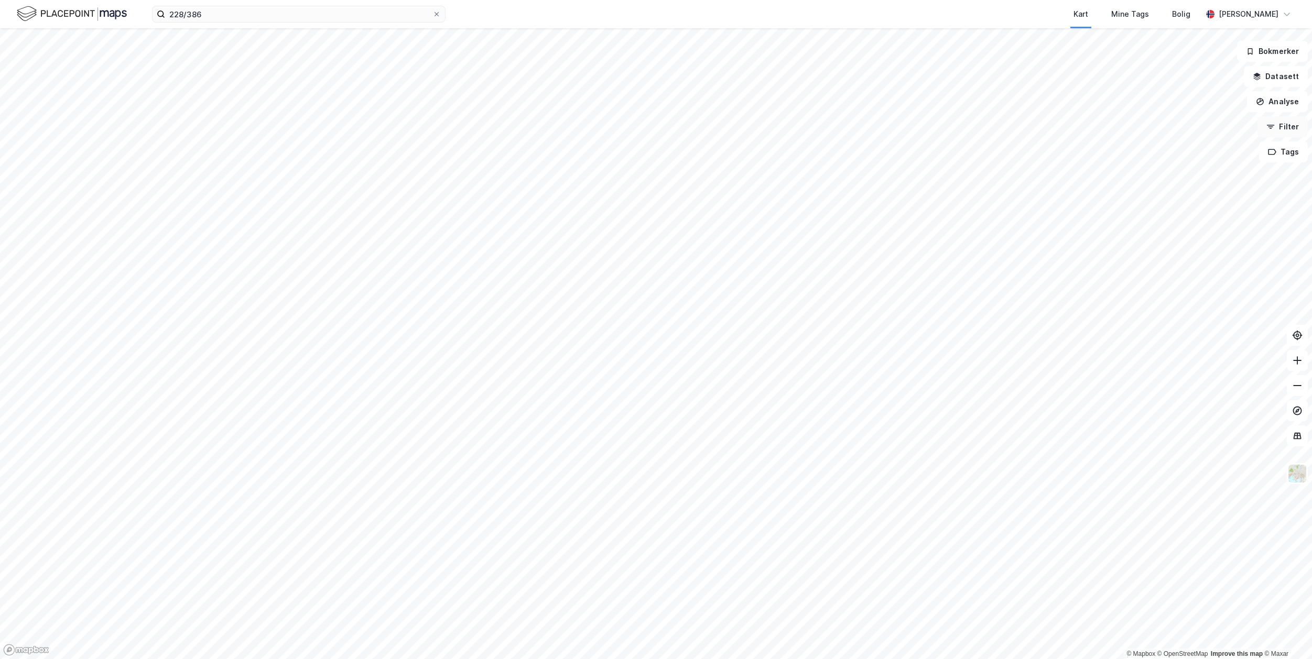
click at [1290, 127] on button "Filter" at bounding box center [1282, 126] width 50 height 21
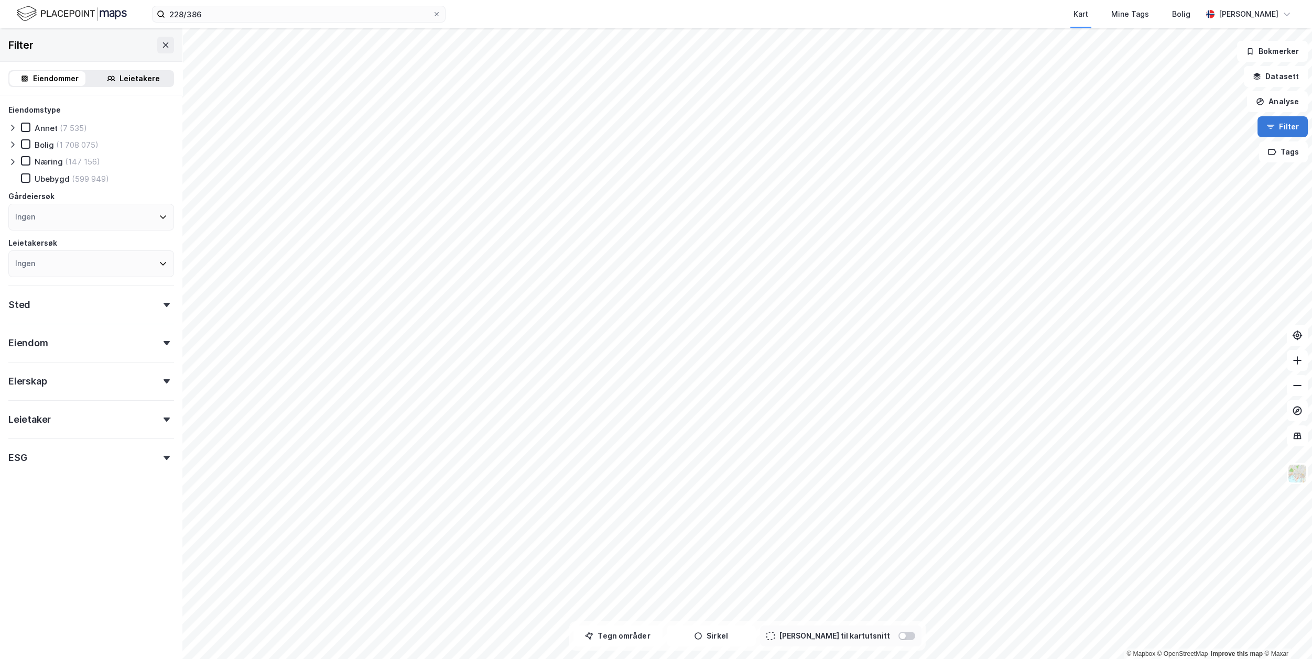
click at [1290, 127] on button "Filter" at bounding box center [1282, 126] width 50 height 21
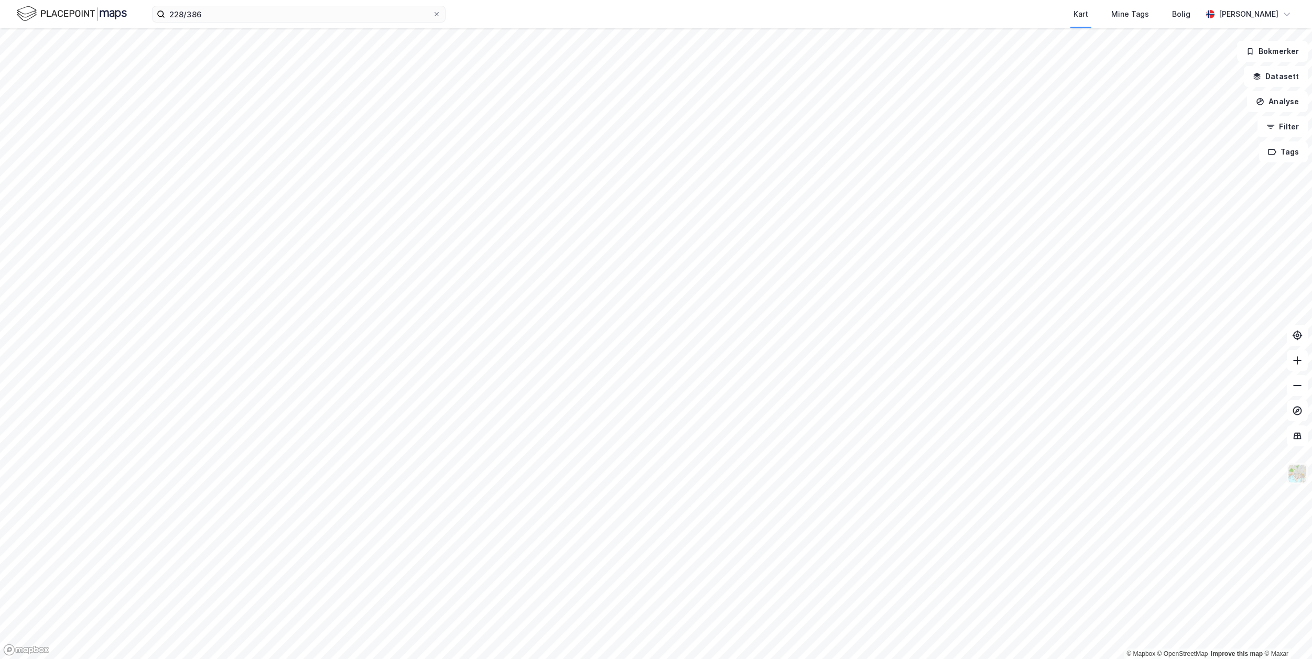
click at [1300, 481] on img at bounding box center [1297, 474] width 20 height 20
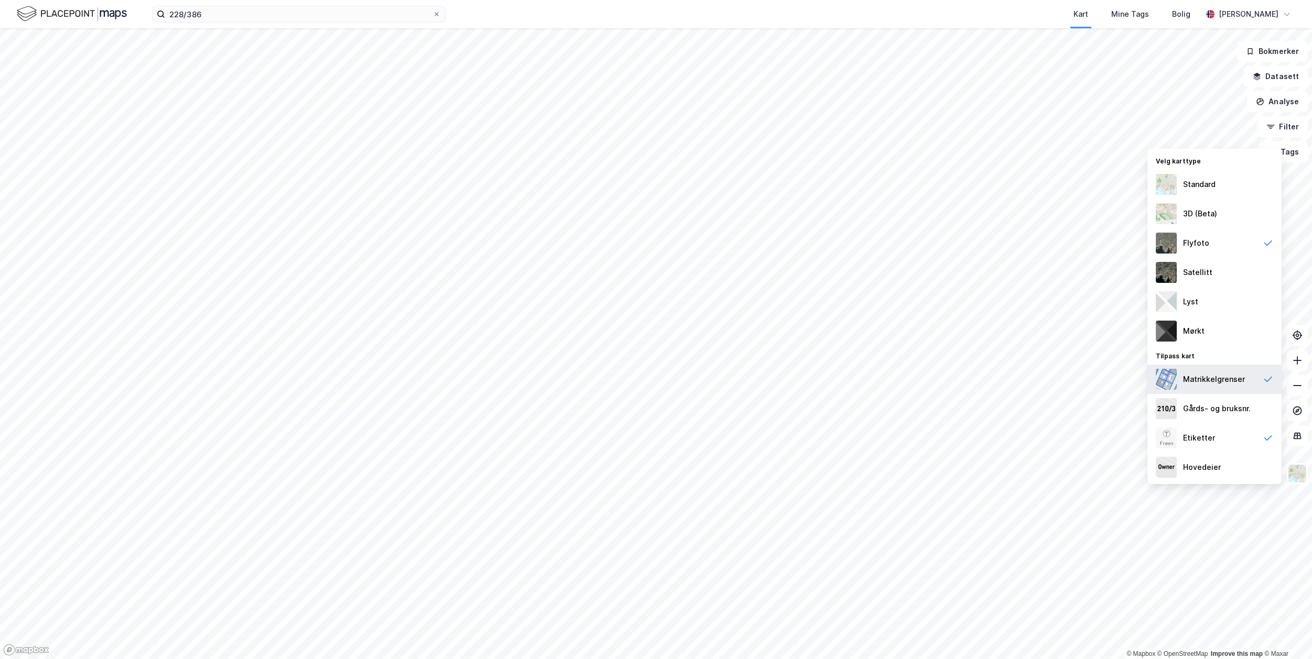
click at [1239, 383] on div "Matrikkelgrenser" at bounding box center [1214, 379] width 62 height 13
click at [1214, 270] on div "Satellitt" at bounding box center [1214, 272] width 134 height 29
click at [1213, 245] on div "Flyfoto" at bounding box center [1214, 242] width 134 height 29
click at [1213, 265] on div "Satellitt" at bounding box center [1214, 272] width 134 height 29
click at [1266, 443] on div "Etiketter" at bounding box center [1214, 437] width 134 height 29
